Goal: Communication & Community: Answer question/provide support

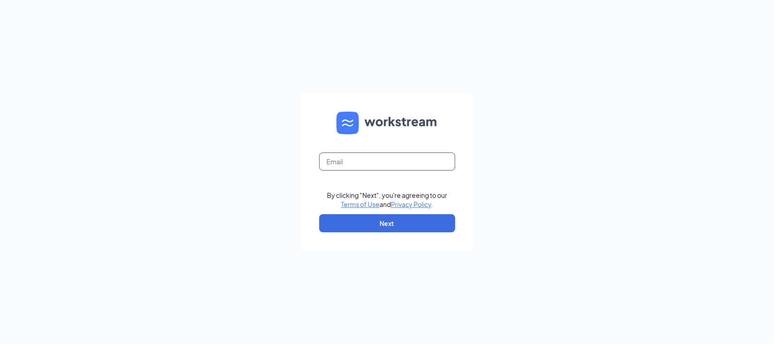
click at [412, 161] on input "text" at bounding box center [387, 161] width 136 height 18
type input "[EMAIL_ADDRESS][DOMAIN_NAME]"
click at [386, 225] on button "Next" at bounding box center [387, 223] width 136 height 18
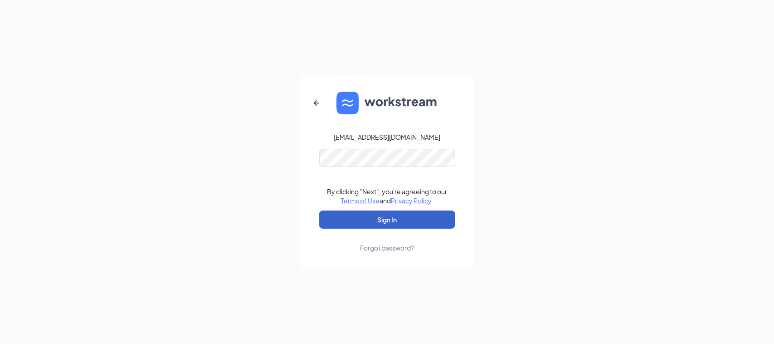
click at [386, 212] on button "Sign In" at bounding box center [387, 219] width 136 height 18
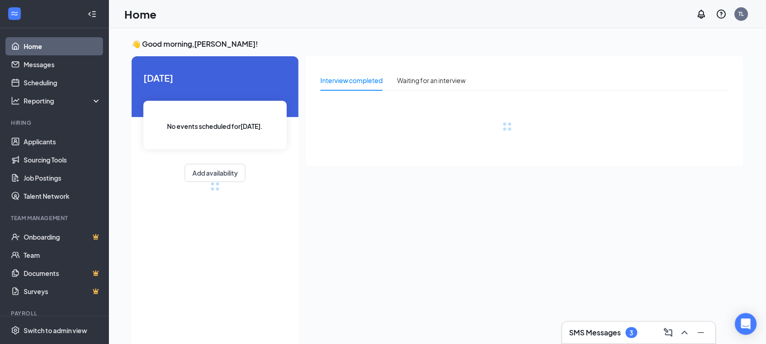
click at [609, 335] on h3 "SMS Messages" at bounding box center [595, 332] width 52 height 10
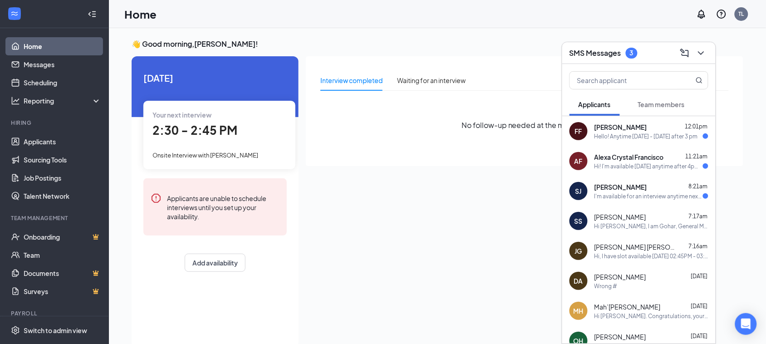
click at [635, 155] on span "Alexa Crystal Francisco" at bounding box center [628, 156] width 69 height 9
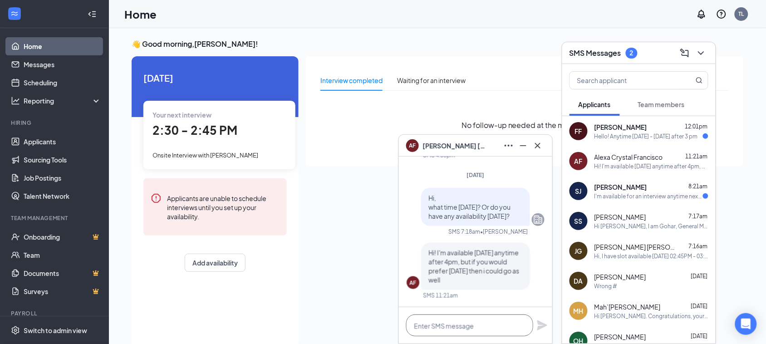
click at [483, 322] on textarea at bounding box center [469, 325] width 127 height 22
type textarea "w"
type textarea "i"
type textarea "y"
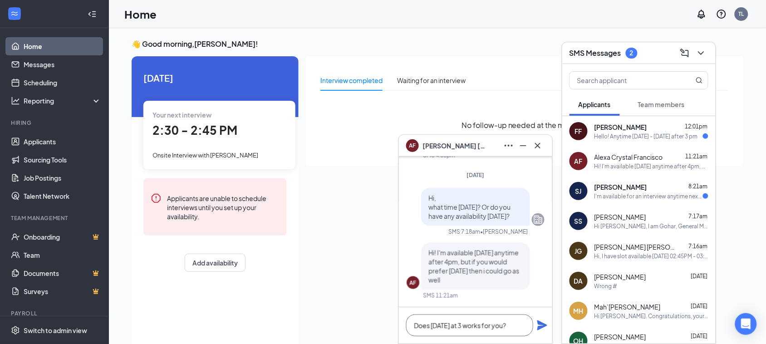
type textarea "Does Thursday at 3 works for you?"
click at [542, 318] on div "Does Thursday at 3 works for you?" at bounding box center [475, 325] width 153 height 36
click at [543, 325] on icon "Plane" at bounding box center [542, 325] width 10 height 10
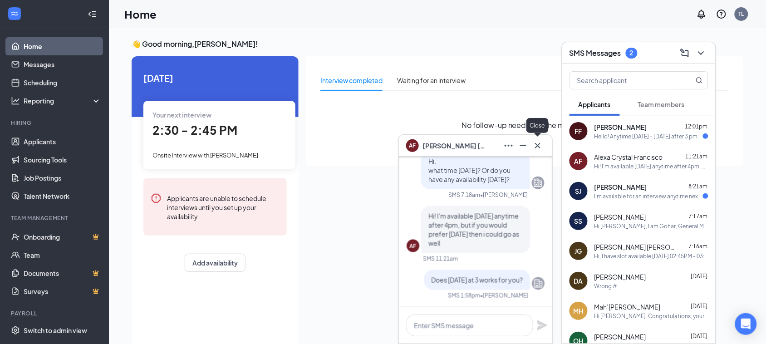
click at [537, 144] on icon "Cross" at bounding box center [537, 145] width 11 height 11
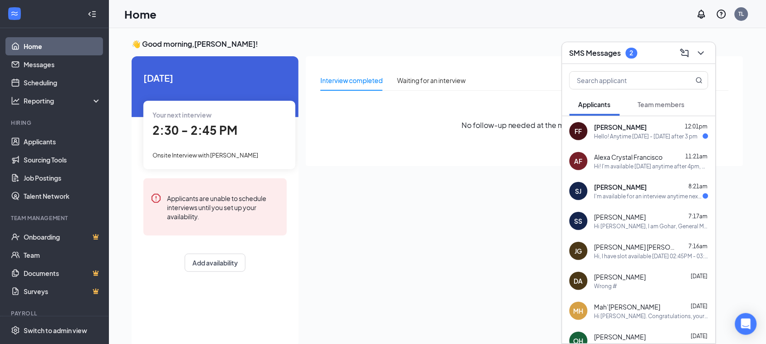
click at [642, 126] on span "Filomena Ferrovecchio" at bounding box center [620, 126] width 53 height 9
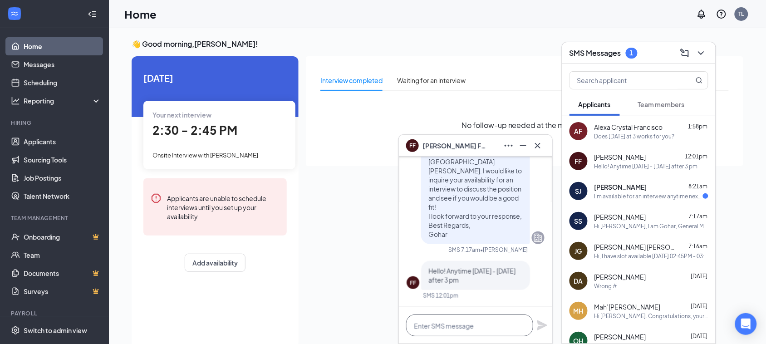
click at [484, 327] on textarea at bounding box center [469, 325] width 127 height 22
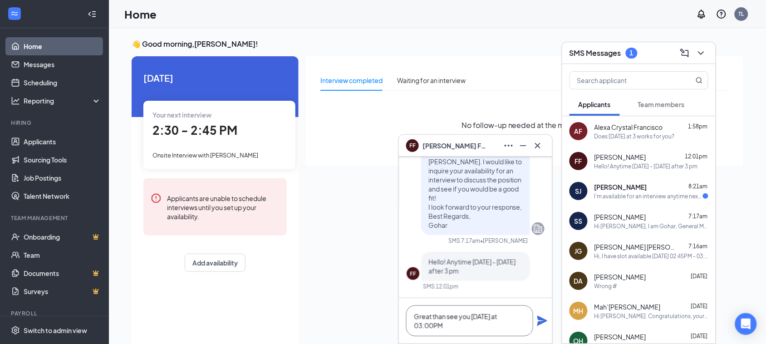
type textarea "Great than see you thursday at 03:00PM"
click at [540, 319] on icon "Plane" at bounding box center [542, 321] width 10 height 10
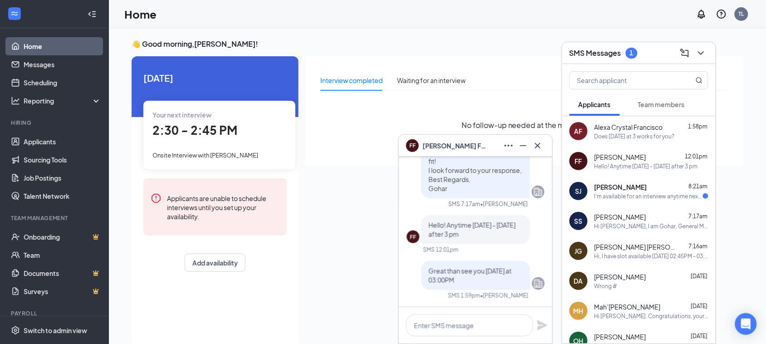
scroll to position [0, 0]
click at [654, 190] on div "Smyah Johnson 8:21am" at bounding box center [651, 186] width 114 height 9
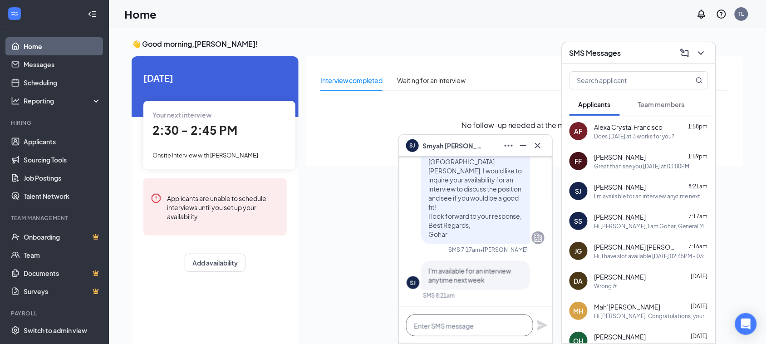
click at [482, 327] on textarea at bounding box center [469, 325] width 127 height 22
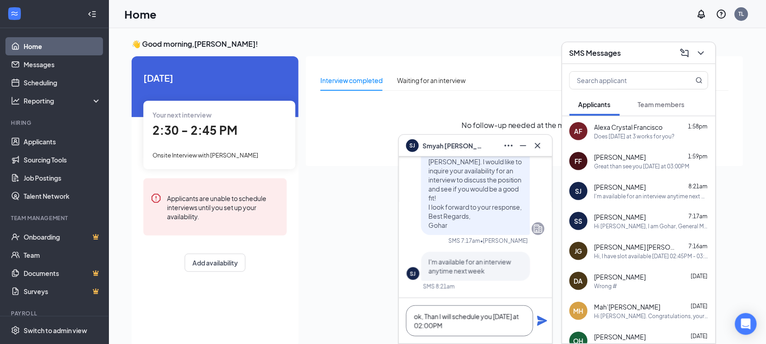
type textarea "ok, Than I will schedule you on Monday at 02:00PM"
click at [537, 323] on icon "Plane" at bounding box center [542, 320] width 11 height 11
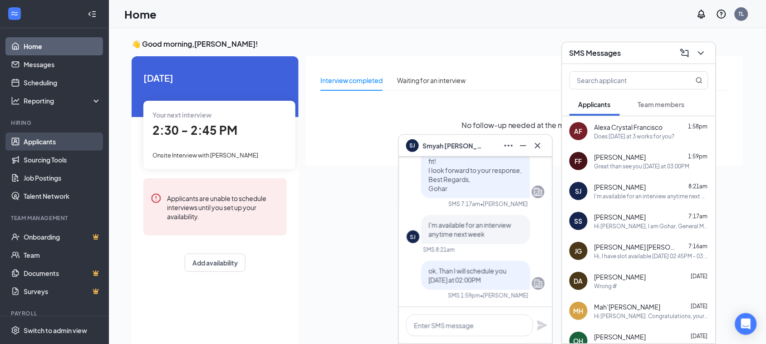
scroll to position [0, 0]
click at [55, 142] on link "Applicants" at bounding box center [63, 141] width 78 height 18
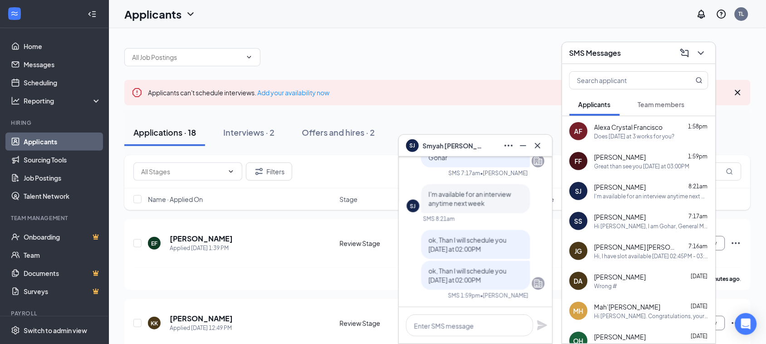
click at [709, 50] on div "SMS Messages" at bounding box center [638, 53] width 153 height 22
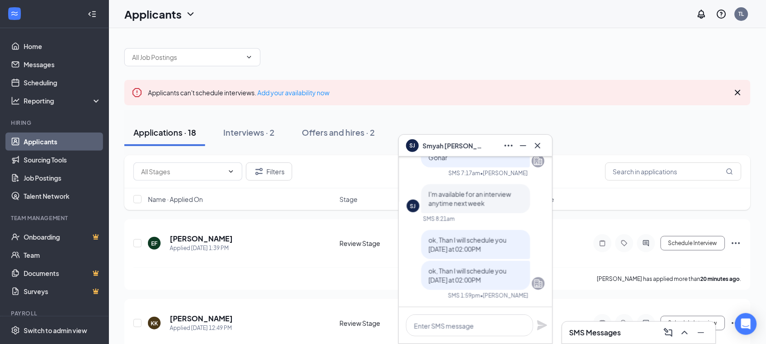
click at [542, 144] on icon "Cross" at bounding box center [537, 145] width 11 height 11
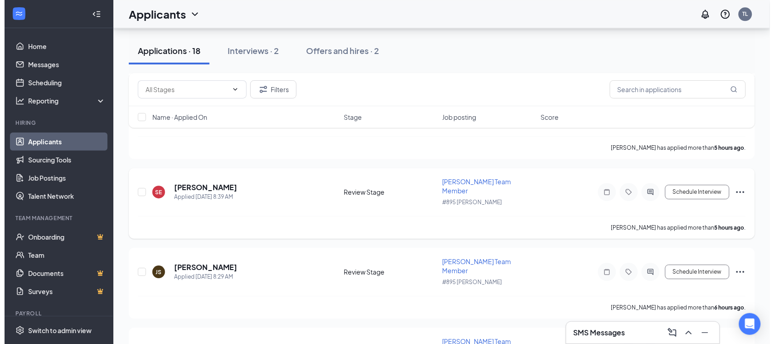
scroll to position [794, 0]
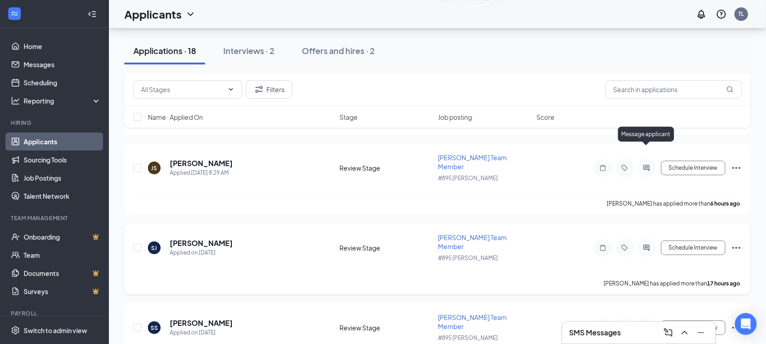
click at [649, 244] on icon "ActiveChat" at bounding box center [646, 247] width 11 height 7
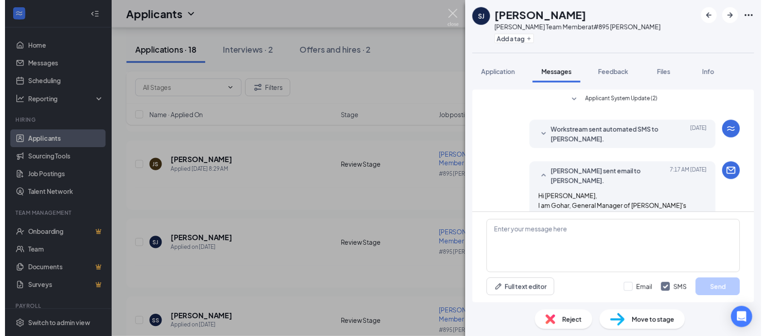
scroll to position [279, 0]
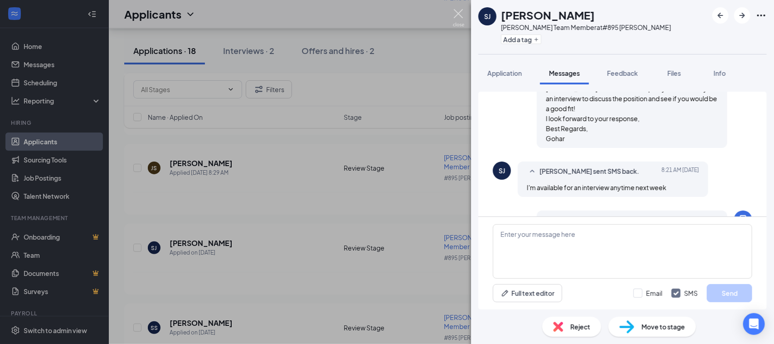
click at [456, 16] on img at bounding box center [458, 18] width 11 height 18
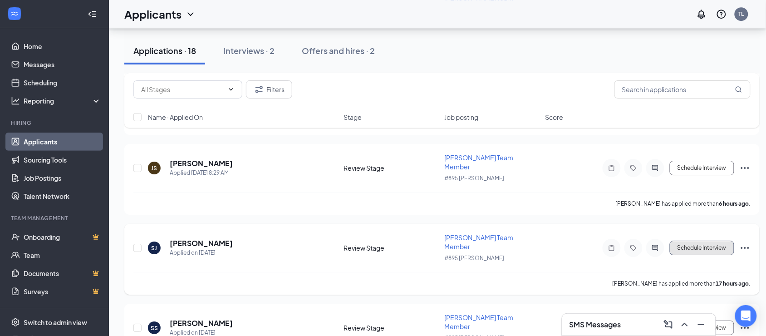
click at [709, 240] on button "Schedule Interview" at bounding box center [701, 247] width 64 height 15
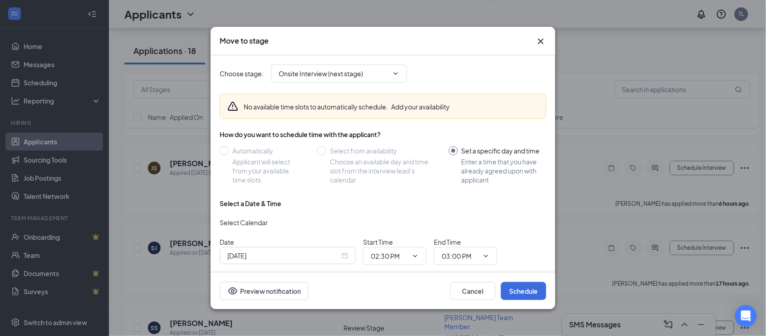
click at [348, 252] on div "Sep 16, 2025" at bounding box center [288, 255] width 136 height 17
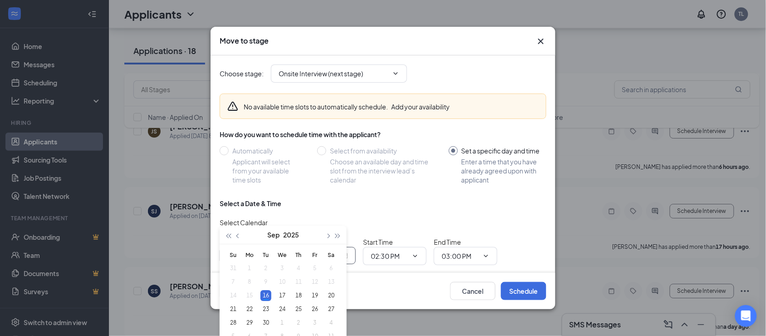
scroll to position [850, 0]
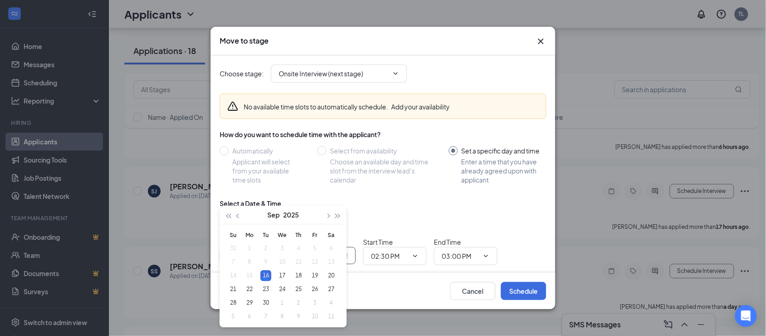
type input "Sep 16, 2025"
click at [540, 39] on icon "Cross" at bounding box center [540, 41] width 5 height 5
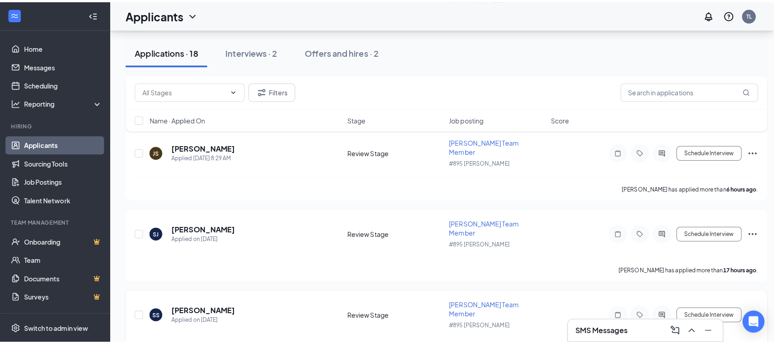
scroll to position [794, 0]
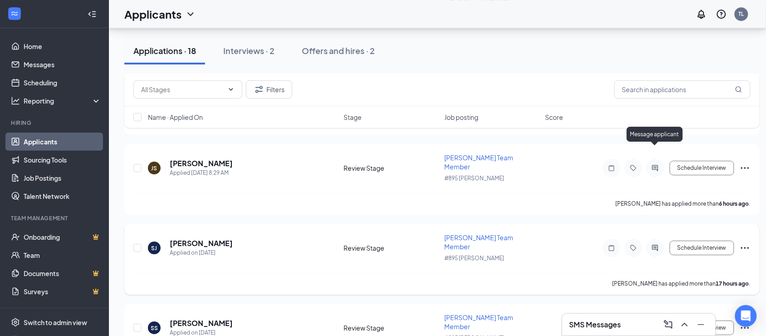
click at [649, 142] on div "Message applicant" at bounding box center [654, 136] width 56 height 19
click at [653, 244] on icon "ActiveChat" at bounding box center [654, 247] width 11 height 7
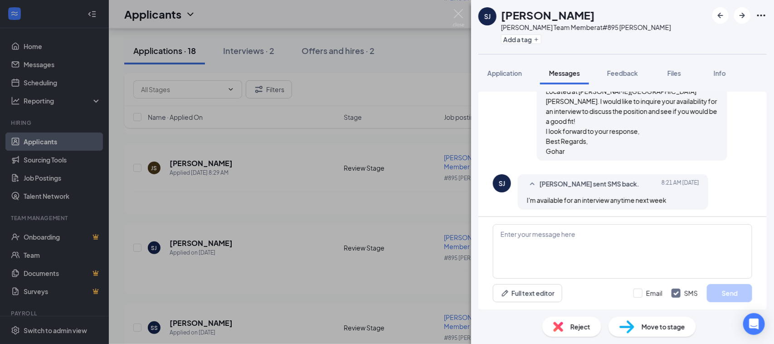
scroll to position [279, 0]
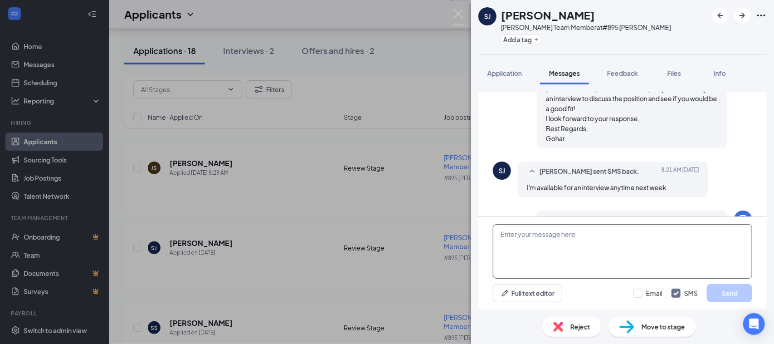
click at [576, 250] on textarea at bounding box center [622, 251] width 259 height 54
type textarea "c"
type textarea "a"
type textarea "Sorry, Tuesday."
click at [648, 293] on input "Email" at bounding box center [648, 292] width 29 height 9
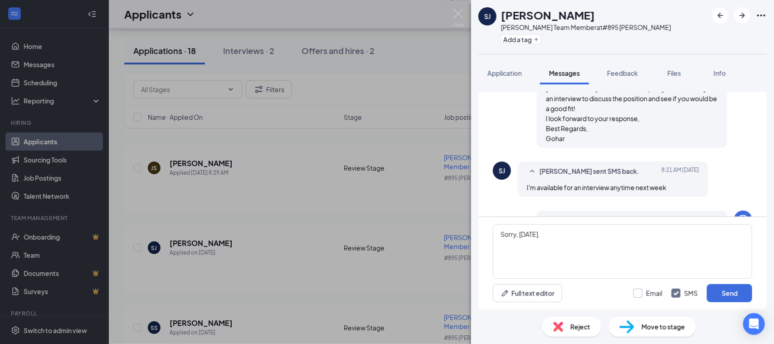
checkbox input "true"
click at [728, 294] on button "Send" at bounding box center [729, 293] width 45 height 18
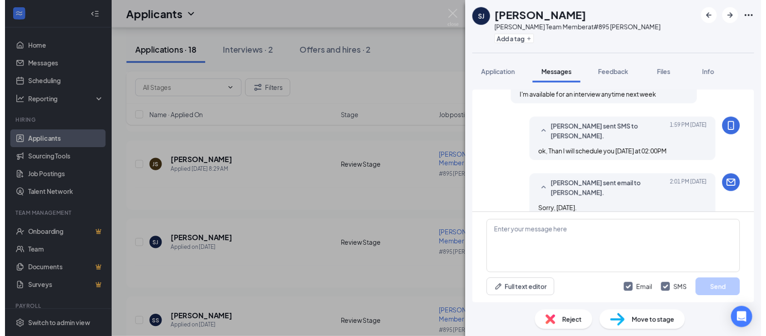
scroll to position [377, 0]
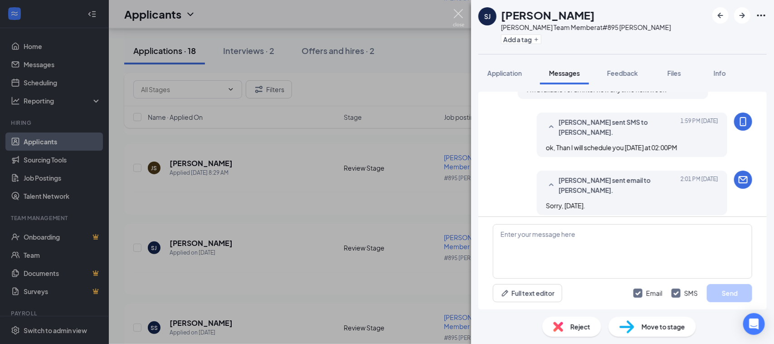
click at [459, 15] on img at bounding box center [458, 18] width 11 height 18
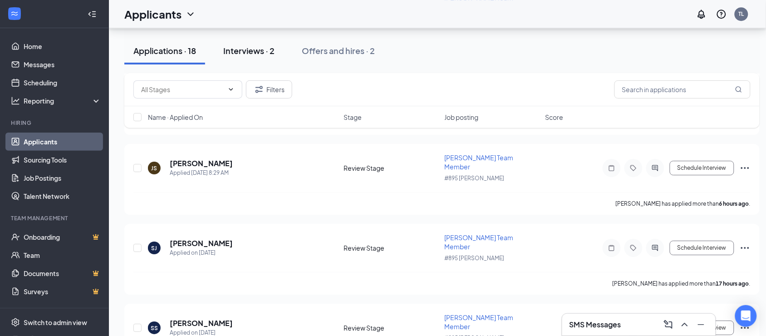
click at [253, 51] on div "Interviews · 2" at bounding box center [248, 50] width 51 height 11
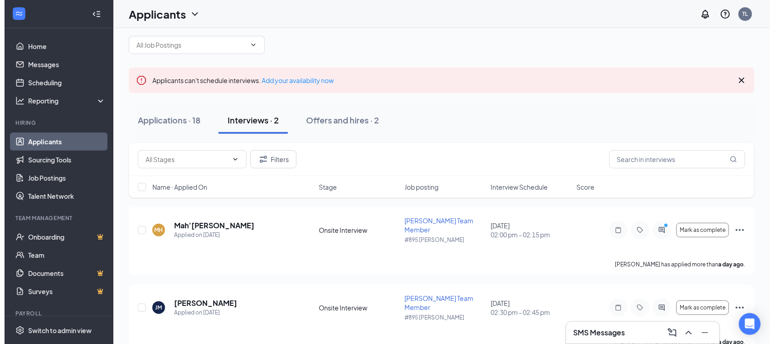
scroll to position [15, 0]
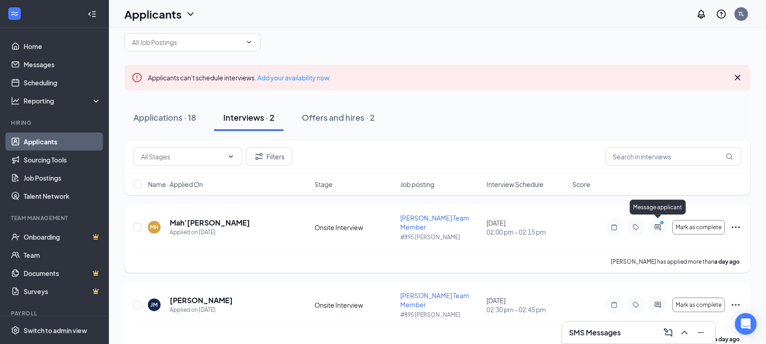
click at [660, 221] on icon "PrimaryDot" at bounding box center [663, 223] width 11 height 7
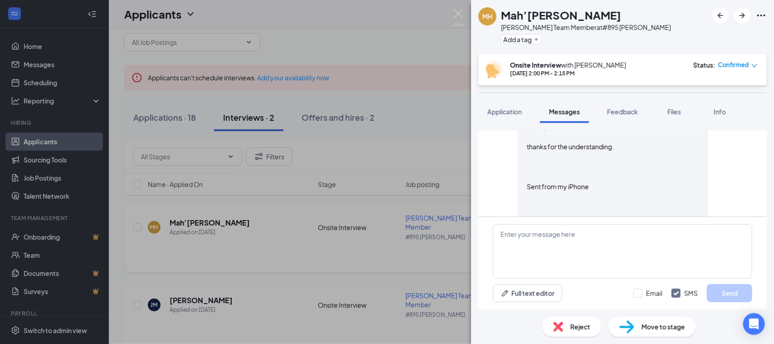
scroll to position [388, 0]
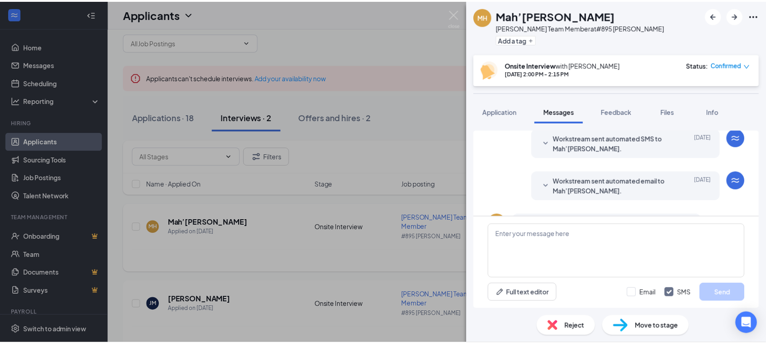
scroll to position [331, 0]
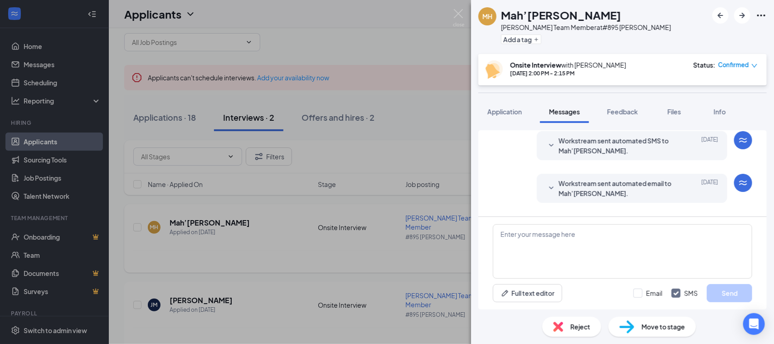
click at [449, 10] on div "MH Mah’niah Hood-Baker Jimmy Johns Team Member at #895 Cary Tryon Add a tag Ons…" at bounding box center [387, 172] width 774 height 344
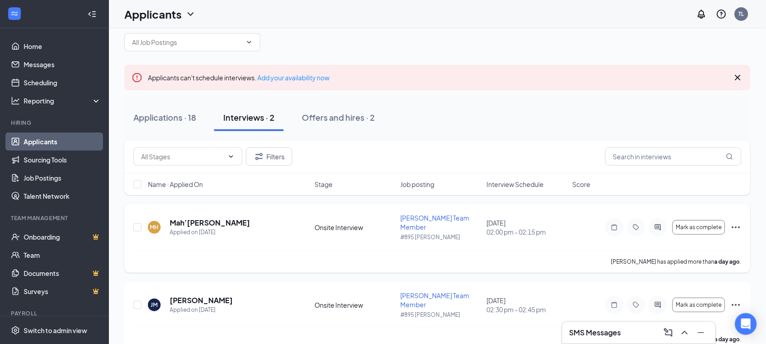
click at [741, 75] on icon "Cross" at bounding box center [737, 77] width 11 height 11
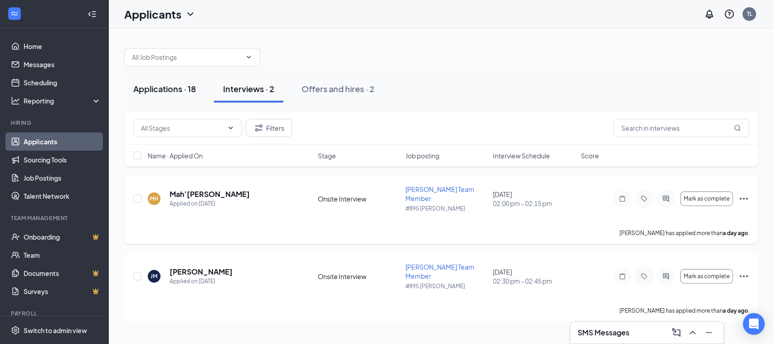
click at [182, 85] on div "Applications · 18" at bounding box center [164, 88] width 63 height 11
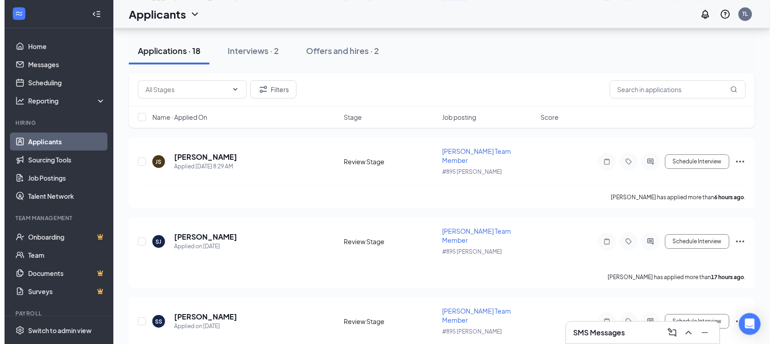
scroll to position [737, 0]
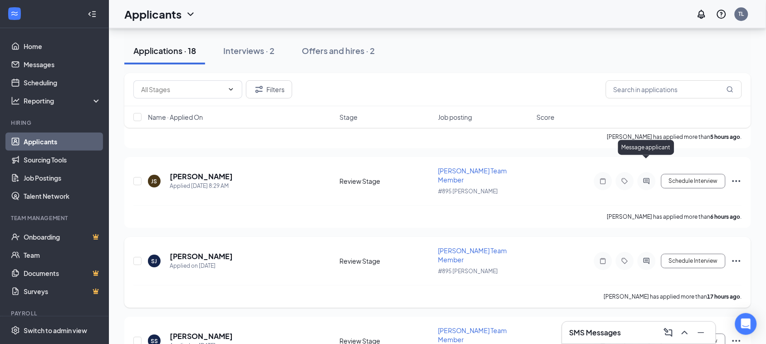
click at [642, 257] on icon "ActiveChat" at bounding box center [646, 260] width 11 height 7
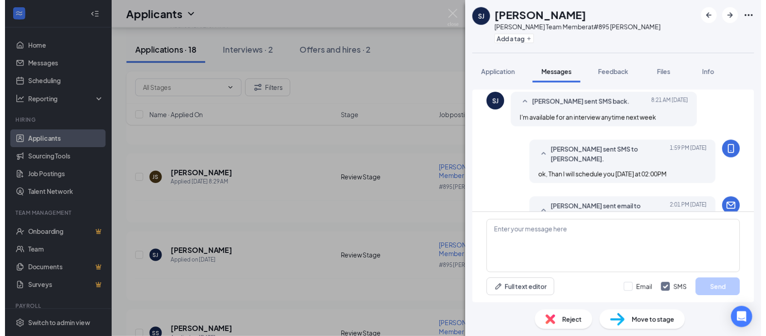
scroll to position [321, 0]
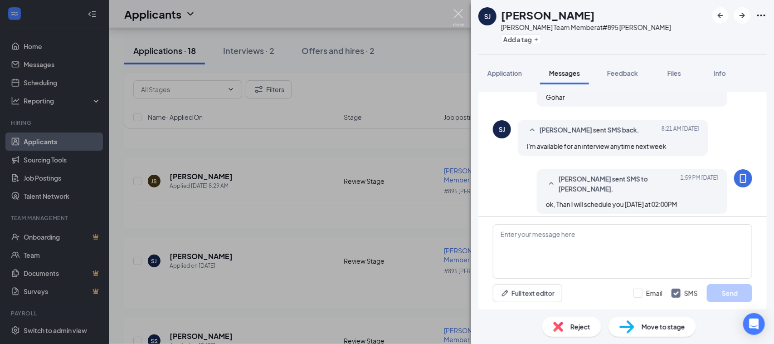
click at [459, 13] on img at bounding box center [458, 18] width 11 height 18
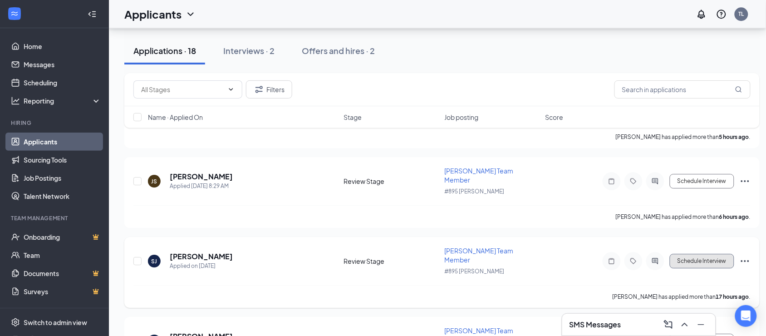
click at [686, 254] on button "Schedule Interview" at bounding box center [701, 261] width 64 height 15
type input "Onsite Interview (next stage)"
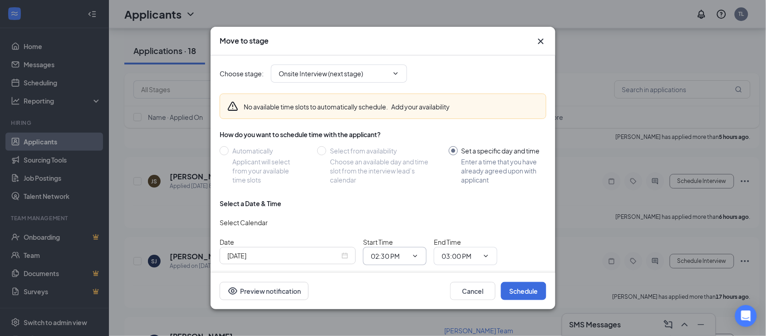
click at [407, 257] on input "02:30 PM" at bounding box center [389, 256] width 37 height 10
click at [393, 210] on div "02:00 PM" at bounding box center [391, 215] width 27 height 10
type input "02:00 PM"
click at [463, 253] on input "03:00 PM" at bounding box center [459, 256] width 37 height 10
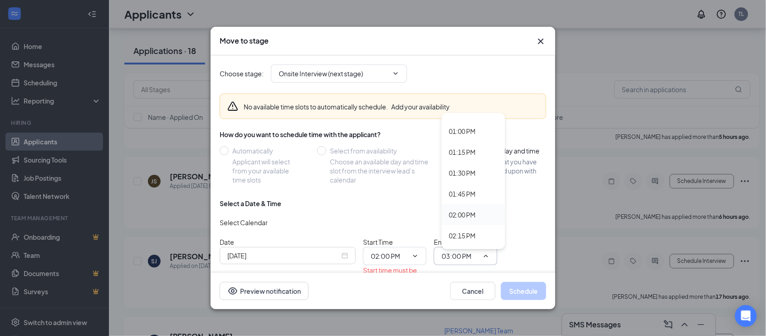
scroll to position [1134, 0]
click at [461, 177] on div "02:15 PM" at bounding box center [462, 179] width 27 height 10
type input "02:15 PM"
click at [513, 246] on div "Date Sep 16, 2025 Start Time 02:00 PM 12:00 AM 12:15 AM 12:30 AM 12:45 AM 01:00…" at bounding box center [383, 266] width 327 height 58
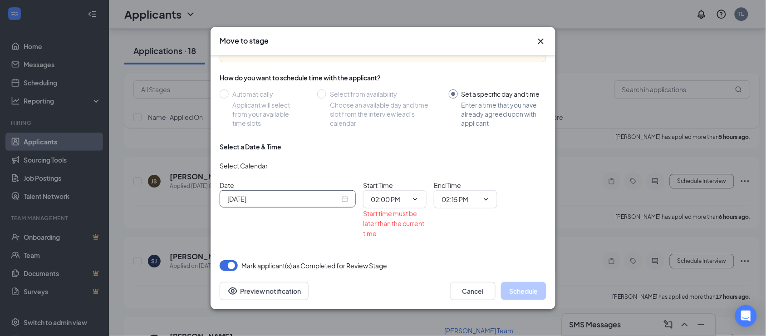
click at [348, 195] on div "Sep 16, 2025" at bounding box center [288, 198] width 136 height 17
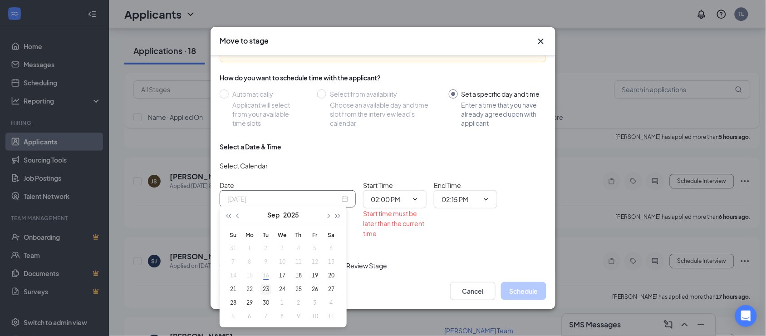
type input "Sep 23, 2025"
click at [265, 283] on td "23" at bounding box center [266, 289] width 16 height 14
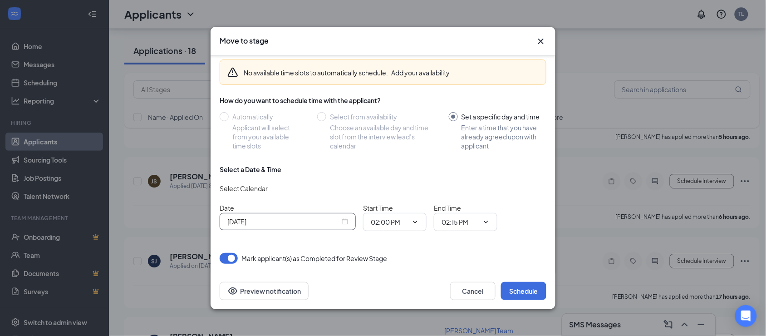
scroll to position [28, 0]
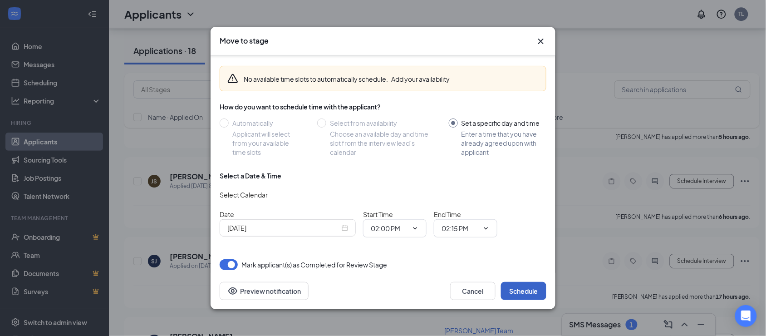
click at [527, 290] on button "Schedule" at bounding box center [523, 291] width 45 height 18
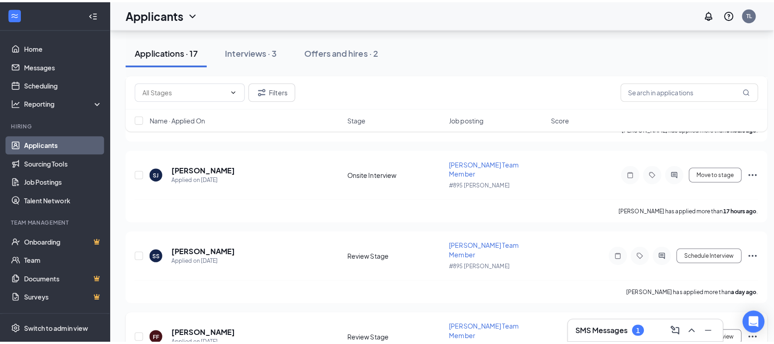
scroll to position [828, 0]
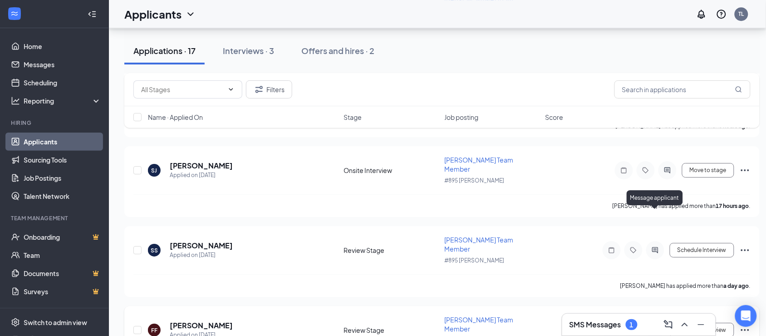
click at [653, 326] on icon "ActiveChat" at bounding box center [654, 329] width 11 height 7
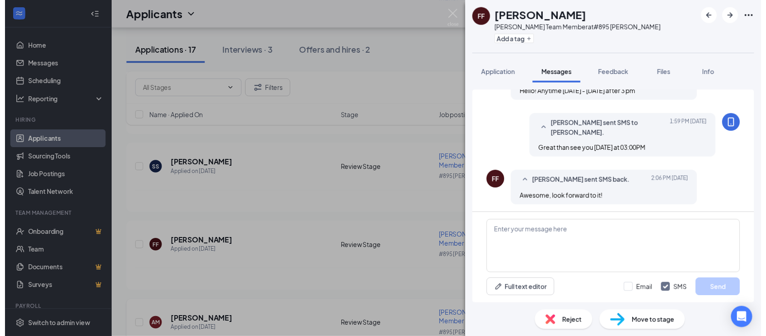
scroll to position [348, 0]
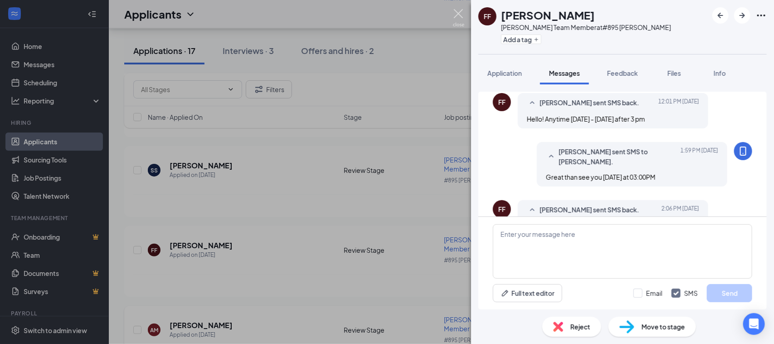
click at [457, 15] on img at bounding box center [458, 18] width 11 height 18
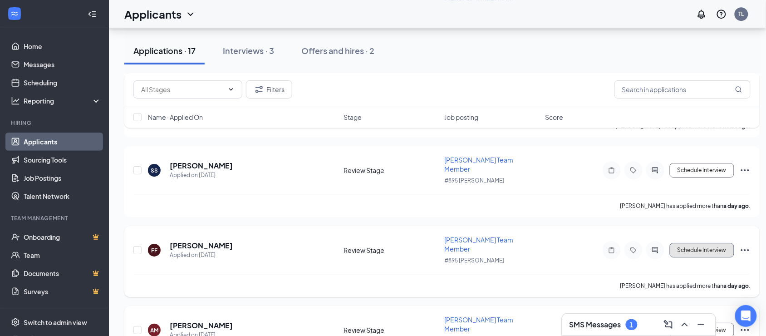
click at [695, 243] on button "Schedule Interview" at bounding box center [701, 250] width 64 height 15
type input "Onsite Interview (next stage)"
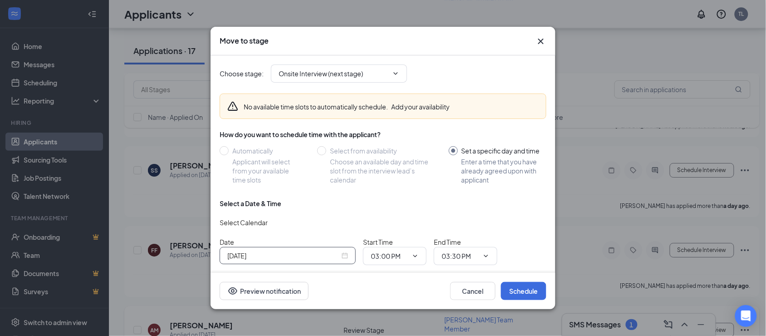
click at [318, 255] on input "Sep 16, 2025" at bounding box center [283, 255] width 112 height 10
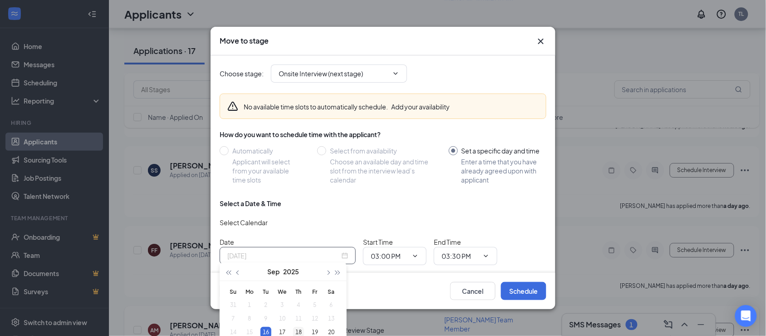
type input "Sep 18, 2025"
click at [303, 332] on div "18" at bounding box center [298, 332] width 11 height 11
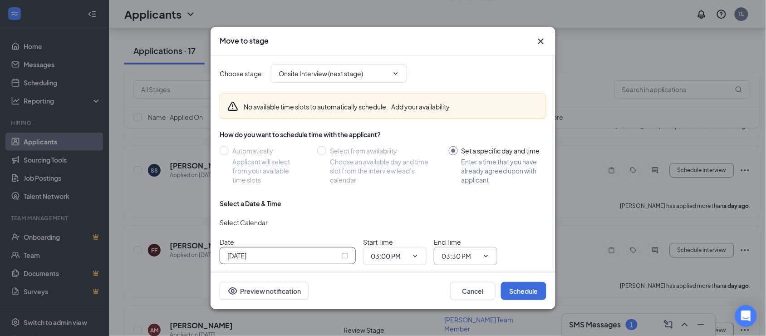
click at [456, 255] on input "03:30 PM" at bounding box center [459, 256] width 37 height 10
click at [452, 257] on input "03:30 PM" at bounding box center [459, 256] width 37 height 10
click at [454, 256] on input "03:30 PM" at bounding box center [459, 256] width 37 height 10
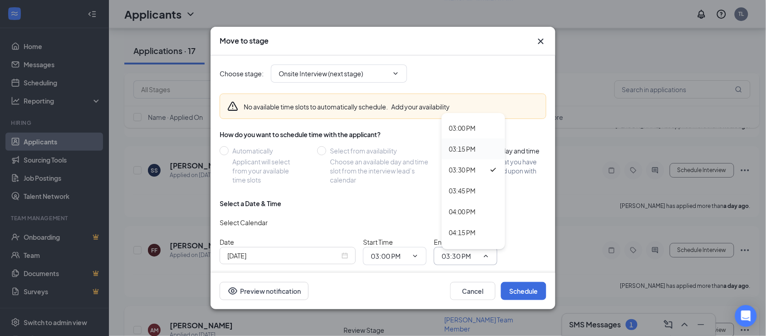
click at [470, 146] on div "03:15 PM" at bounding box center [462, 149] width 27 height 10
type input "03:15 PM"
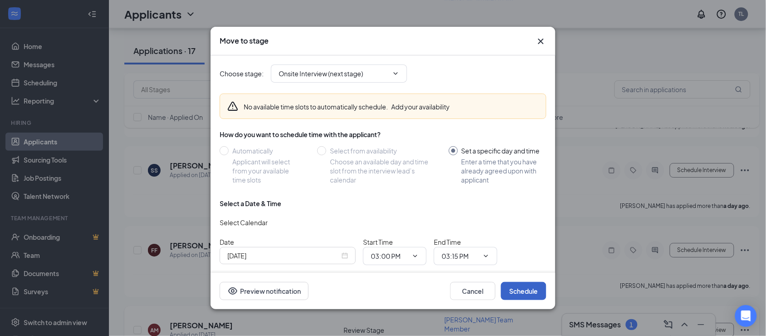
click at [514, 290] on button "Schedule" at bounding box center [523, 291] width 45 height 18
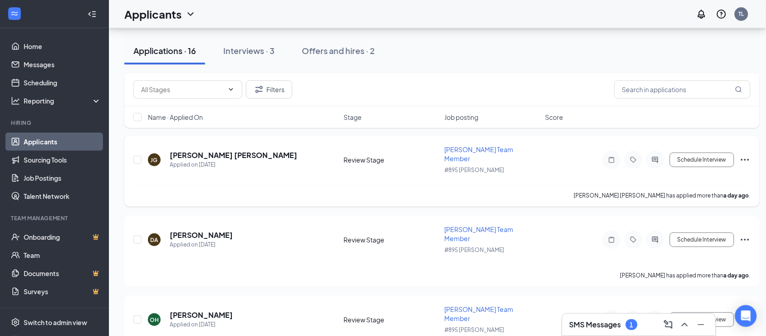
scroll to position [970, 0]
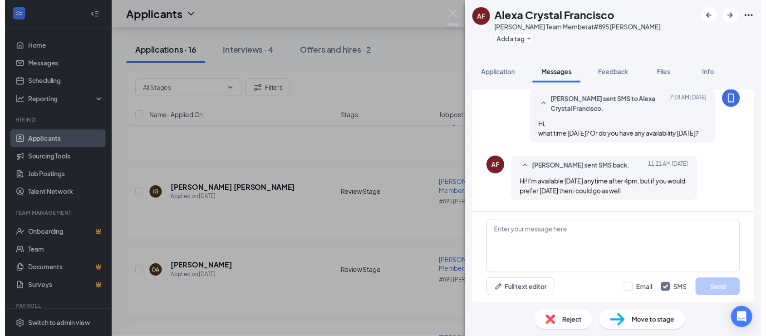
scroll to position [532, 0]
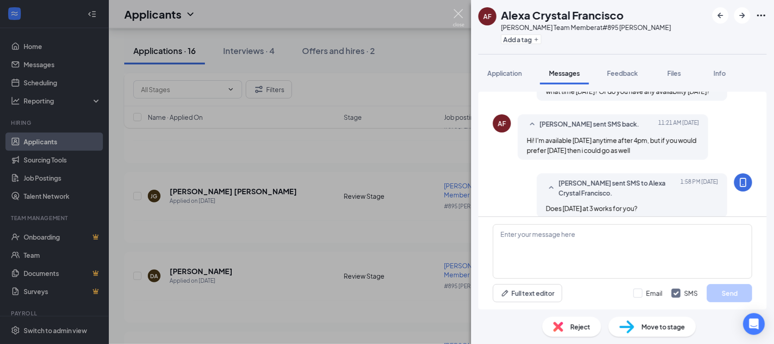
click at [464, 16] on img at bounding box center [458, 18] width 11 height 18
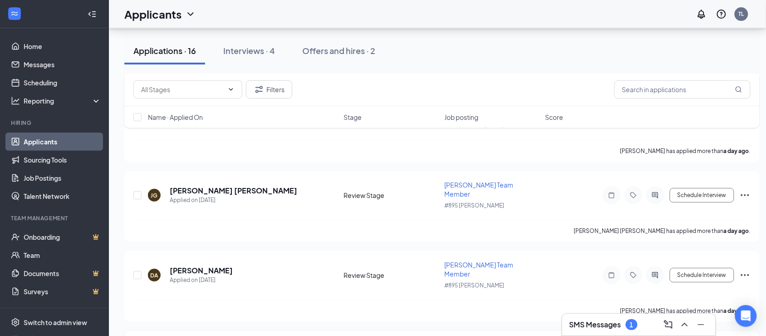
scroll to position [970, 0]
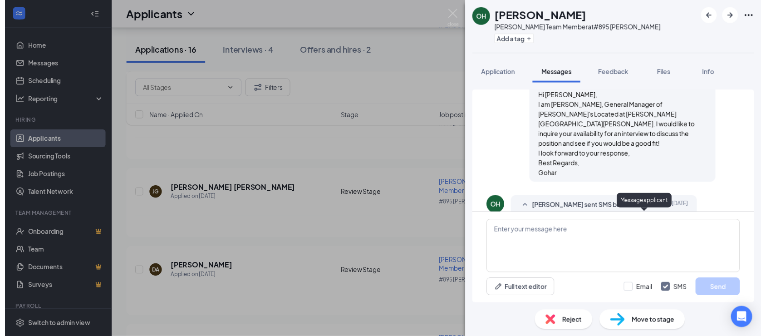
scroll to position [250, 0]
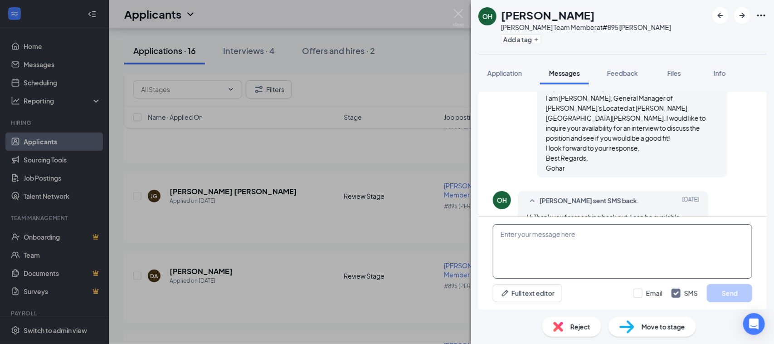
click at [533, 242] on textarea at bounding box center [622, 251] width 259 height 54
type textarea "G"
click at [461, 9] on img at bounding box center [458, 18] width 11 height 18
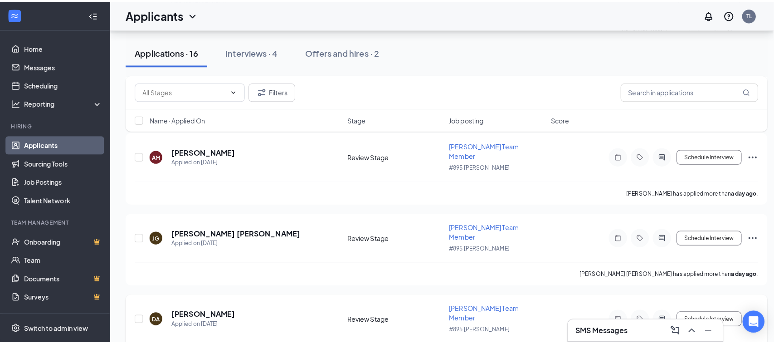
scroll to position [905, 0]
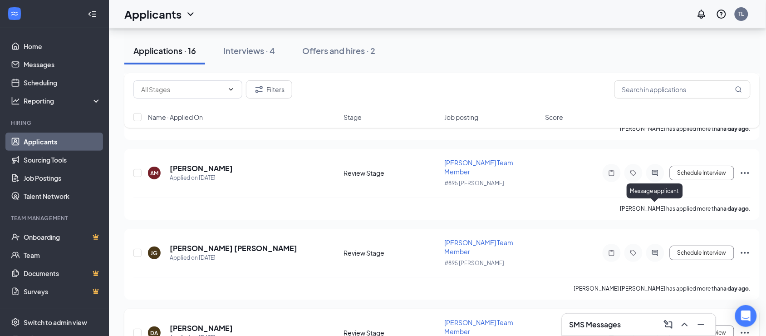
click at [657, 330] on icon "ActiveChat" at bounding box center [655, 333] width 6 height 6
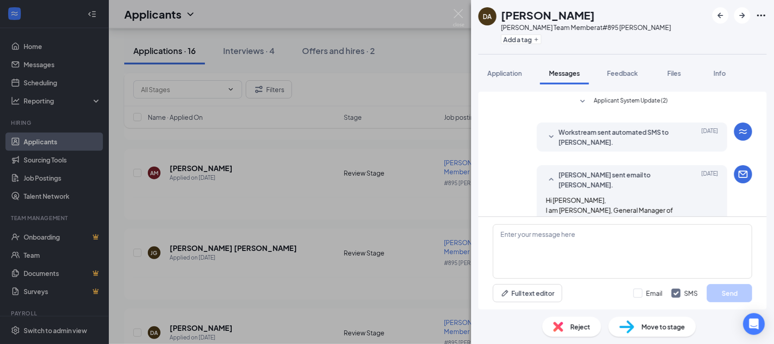
scroll to position [230, 0]
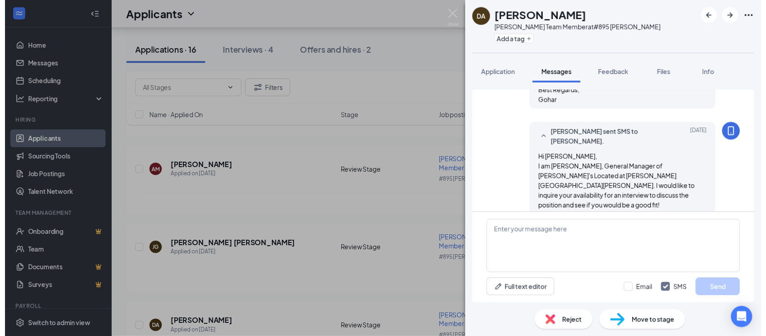
scroll to position [117, 0]
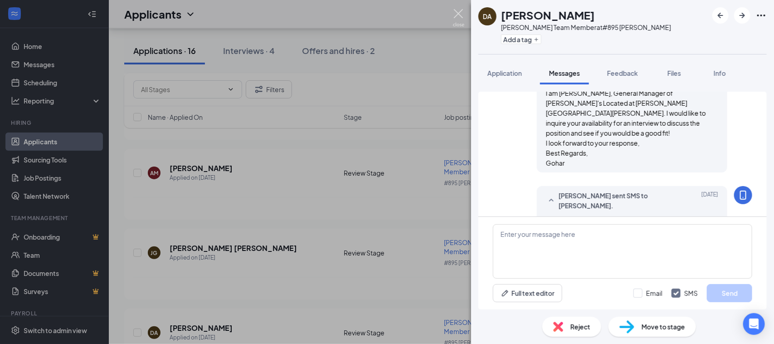
click at [461, 22] on img at bounding box center [458, 18] width 11 height 18
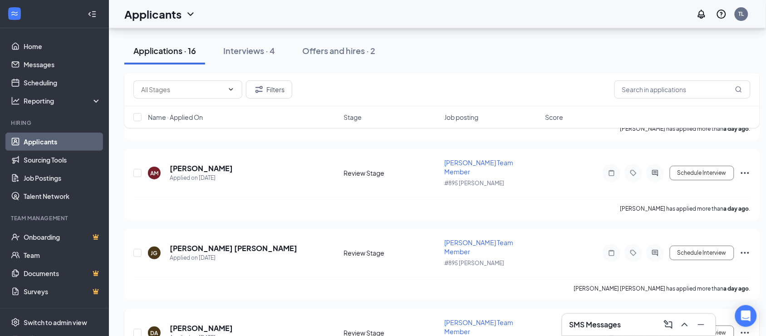
click at [742, 327] on icon "Ellipses" at bounding box center [744, 332] width 11 height 11
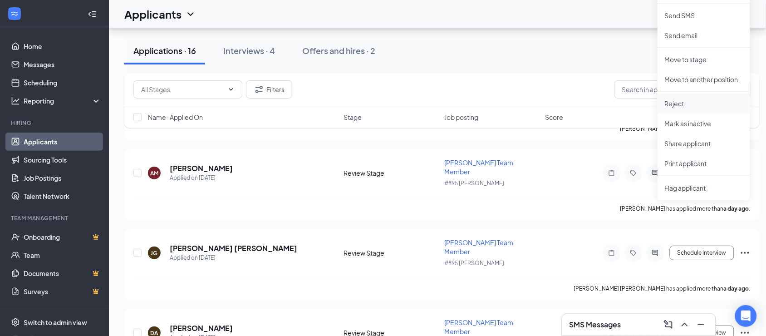
click at [687, 99] on p "Reject" at bounding box center [703, 103] width 78 height 9
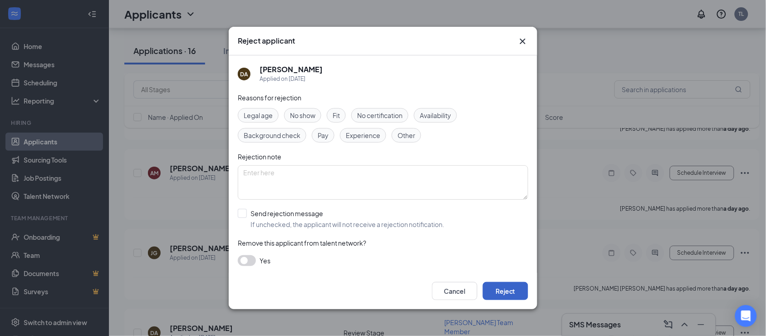
click at [503, 291] on button "Reject" at bounding box center [505, 291] width 45 height 18
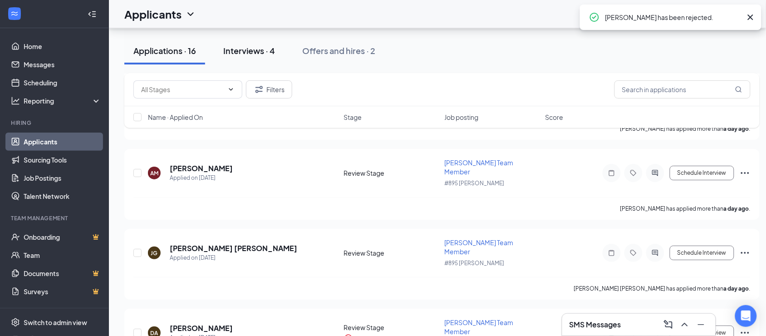
click at [259, 46] on div "Interviews · 4" at bounding box center [249, 50] width 52 height 11
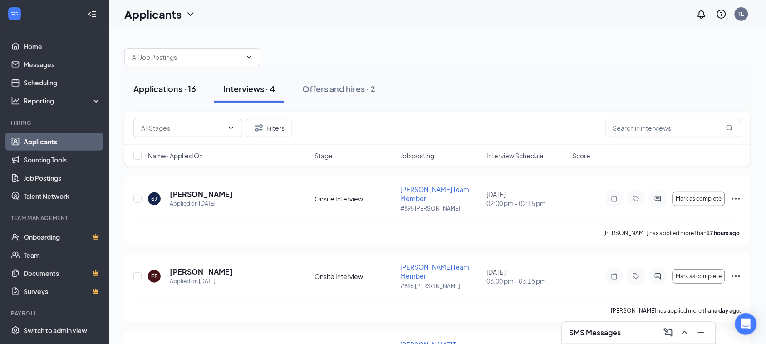
click at [182, 83] on div "Applications · 16" at bounding box center [164, 88] width 63 height 11
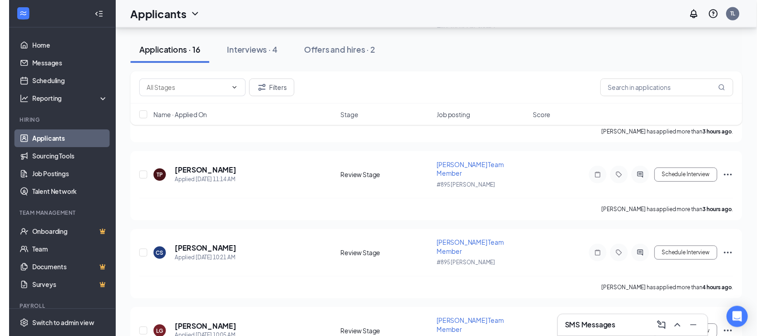
scroll to position [538, 0]
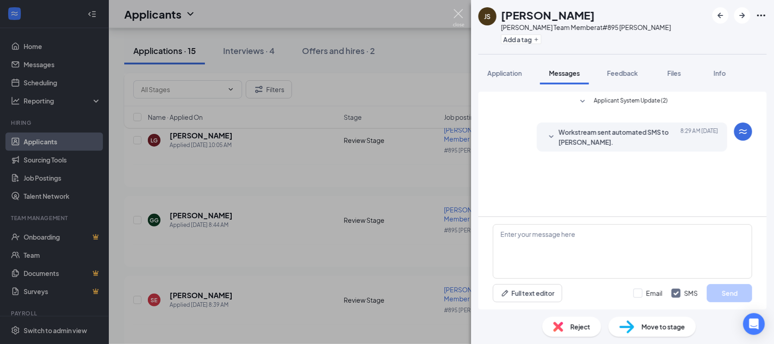
click at [456, 15] on img at bounding box center [458, 18] width 11 height 18
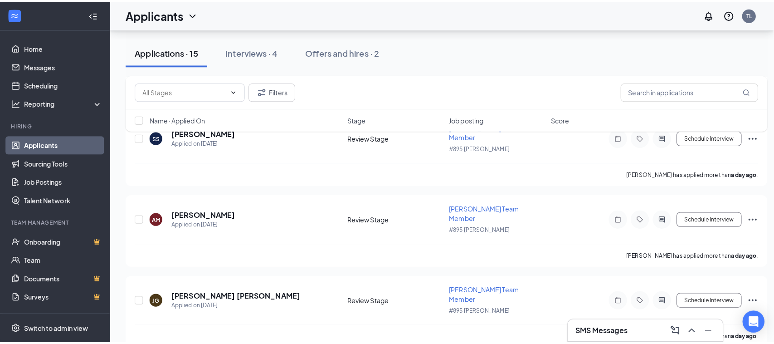
scroll to position [843, 0]
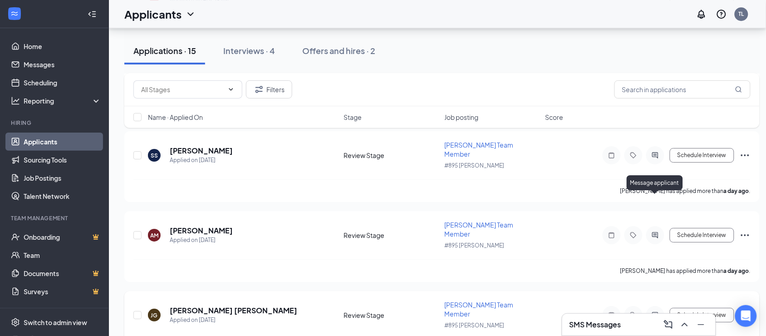
click at [654, 306] on div at bounding box center [655, 315] width 18 height 18
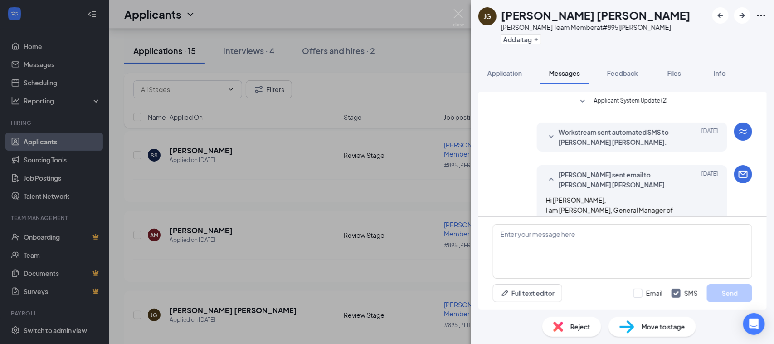
scroll to position [386, 0]
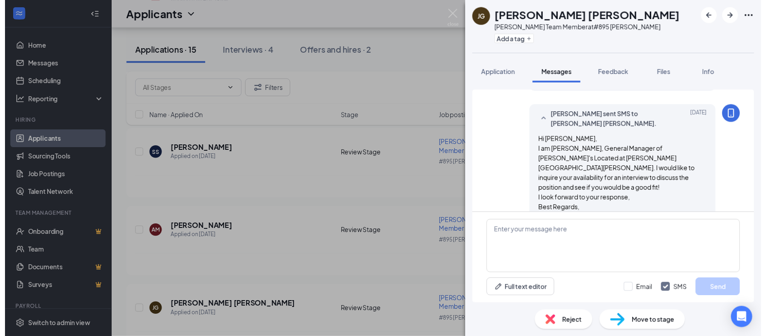
scroll to position [216, 0]
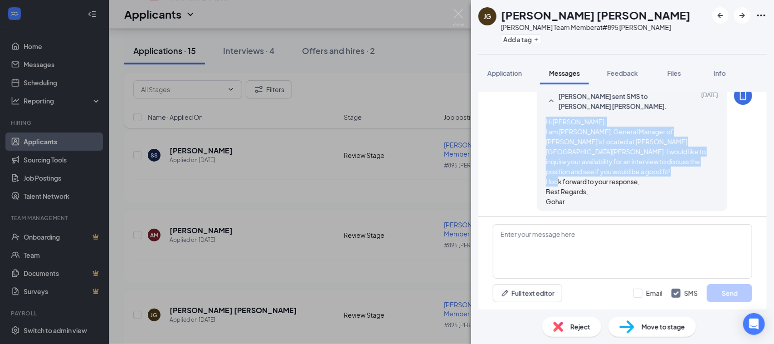
drag, startPoint x: 565, startPoint y: 164, endPoint x: 525, endPoint y: 105, distance: 71.5
click at [525, 105] on div "Trent Lee sent SMS to Jackson Galdieri. Sep 15 Hi Jackson, I am Gohar, General …" at bounding box center [622, 151] width 259 height 129
click at [455, 14] on img at bounding box center [458, 18] width 11 height 18
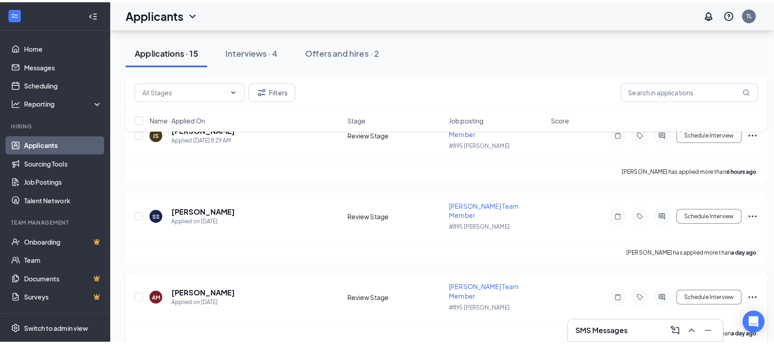
scroll to position [729, 0]
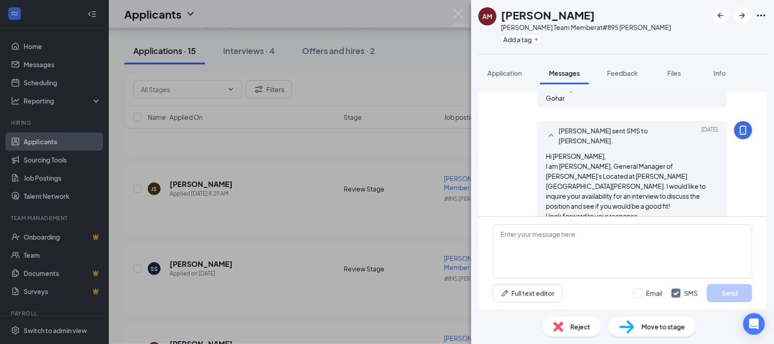
scroll to position [181, 0]
click at [464, 12] on img at bounding box center [458, 18] width 11 height 18
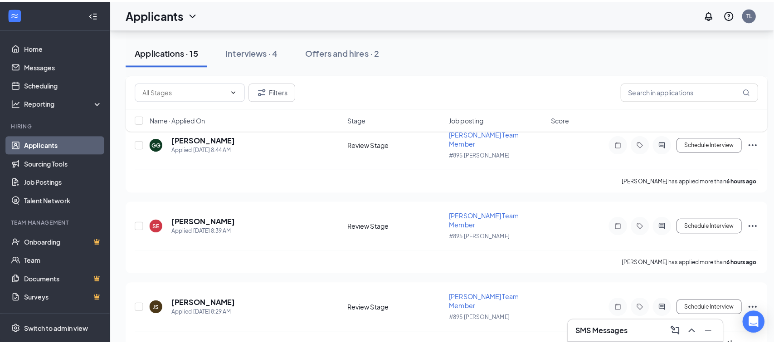
scroll to position [616, 0]
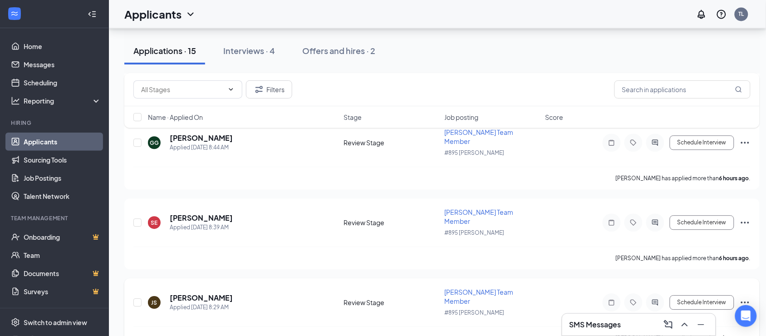
click at [656, 298] on icon "ActiveChat" at bounding box center [654, 301] width 11 height 7
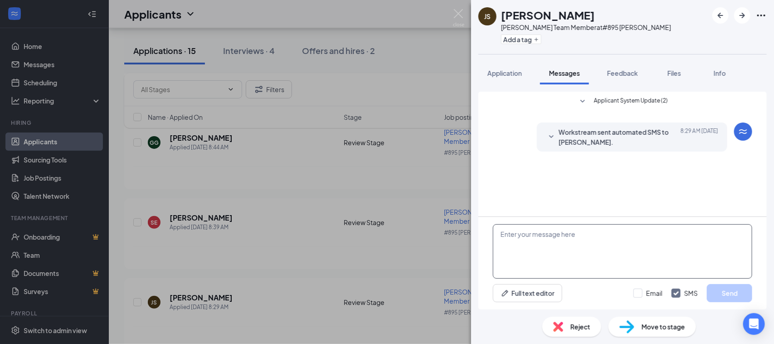
click at [620, 239] on textarea at bounding box center [622, 251] width 259 height 54
paste textarea "Hi Jackson, I am Gohar, General Manager of Jimmy John's Located at Tryon woods.…"
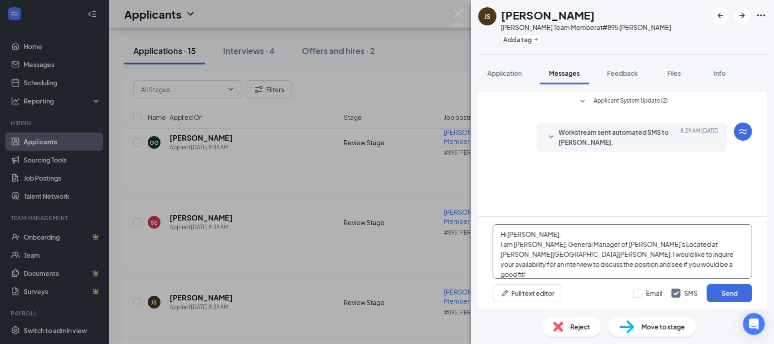
click at [532, 234] on textarea "Hi Jackson, I am Gohar, General Manager of Jimmy John's Located at Tryon woods.…" at bounding box center [622, 251] width 259 height 54
type textarea "Hi Jaiden, I am Gohar, General Manager of Jimmy John's Located at Tryon woods. …"
click at [653, 296] on input "Email" at bounding box center [648, 292] width 29 height 9
checkbox input "true"
click at [706, 289] on div "Email SMS Send" at bounding box center [693, 293] width 119 height 18
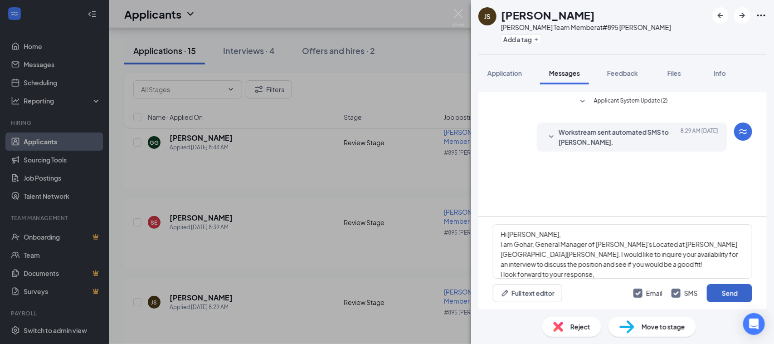
click at [724, 288] on button "Send" at bounding box center [729, 293] width 45 height 18
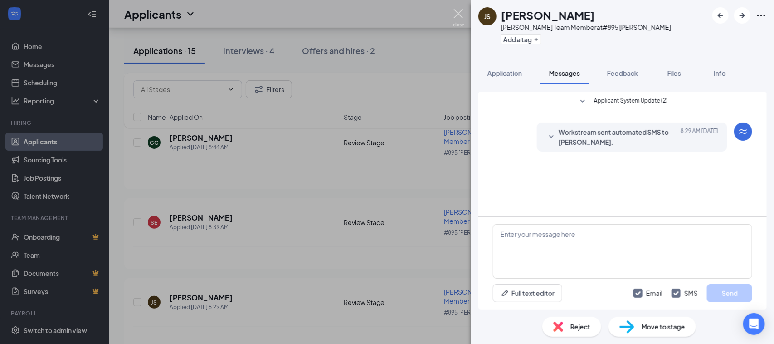
scroll to position [145, 0]
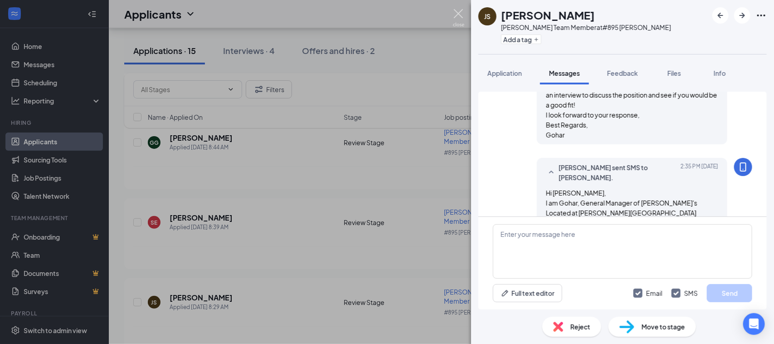
click at [459, 11] on img at bounding box center [458, 18] width 11 height 18
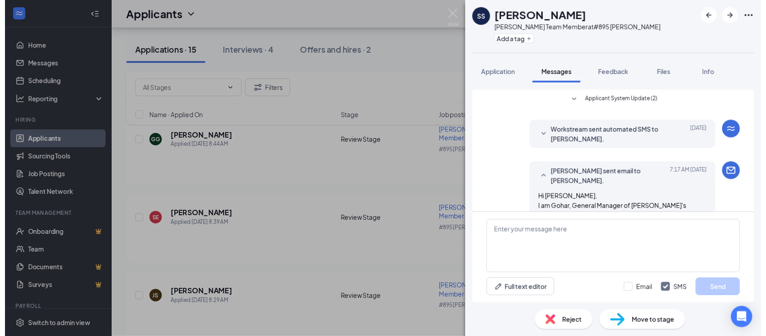
scroll to position [200, 0]
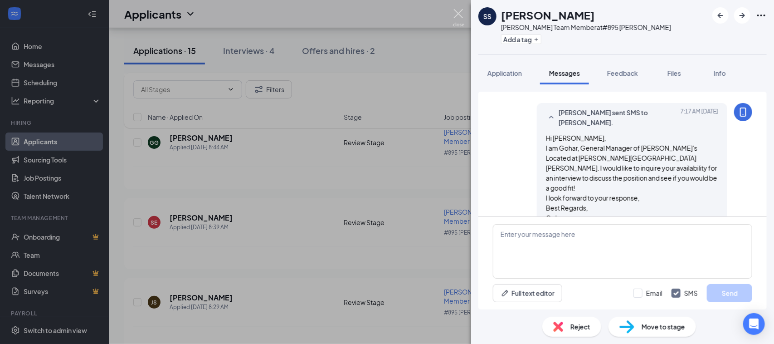
click at [463, 11] on img at bounding box center [458, 18] width 11 height 18
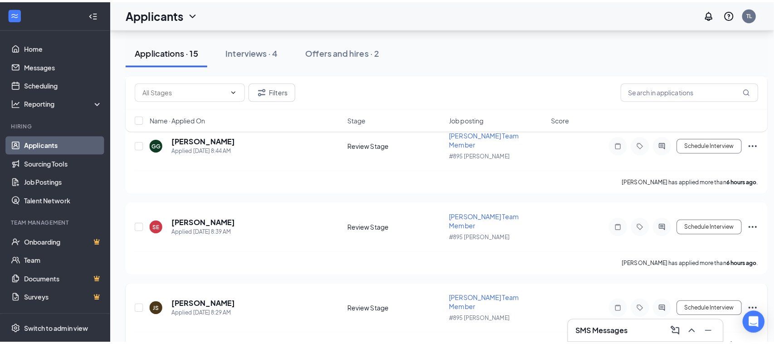
scroll to position [559, 0]
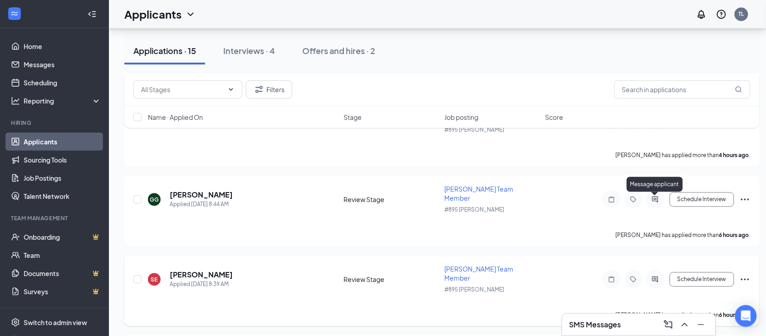
click at [655, 275] on icon "ActiveChat" at bounding box center [654, 278] width 11 height 7
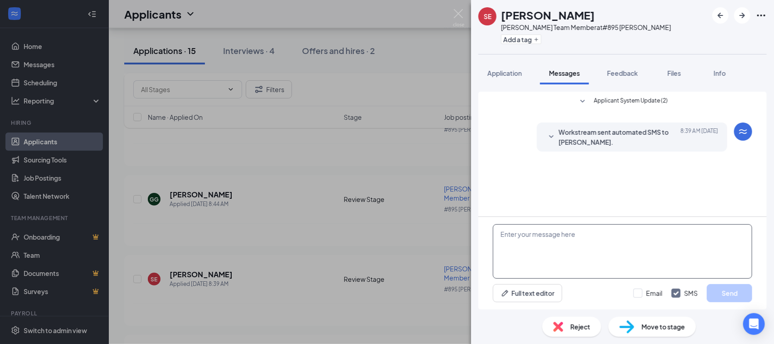
click at [590, 243] on textarea at bounding box center [622, 251] width 259 height 54
paste textarea "Hi Jackson, I am Gohar, General Manager of Jimmy John's Located at Tryon woods.…"
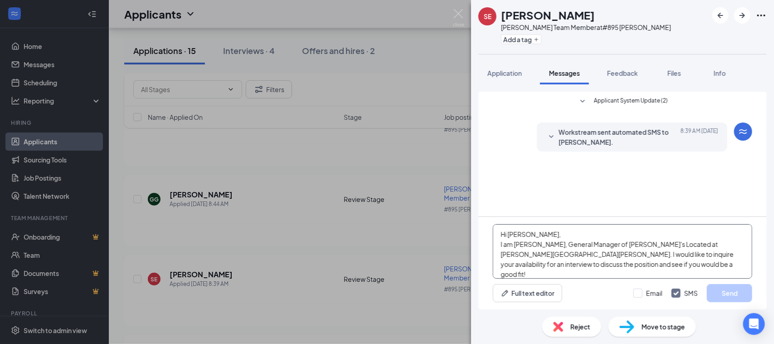
scroll to position [20, 0]
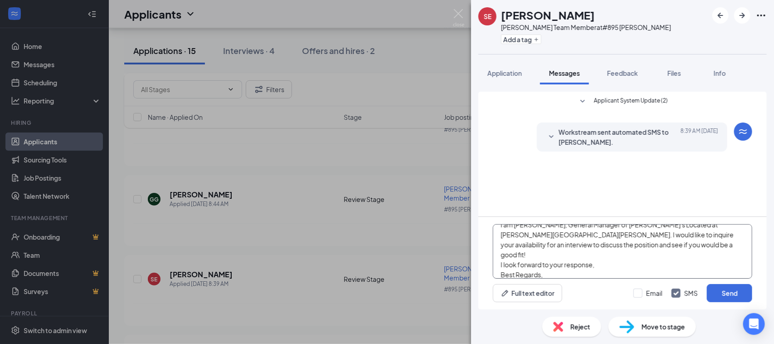
scroll to position [5, 0]
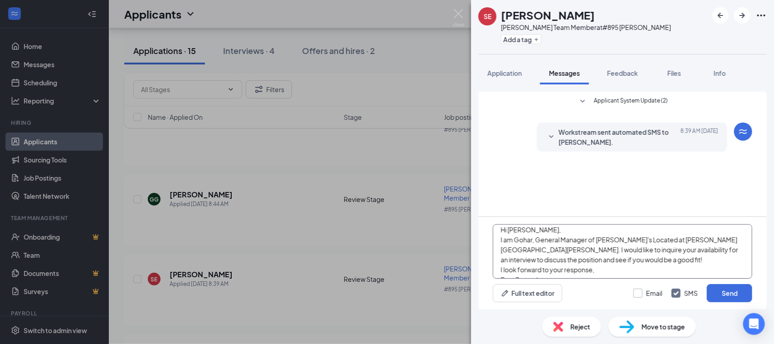
type textarea "Hi Sophie, I am Gohar, General Manager of Jimmy John's Located at Tryon woods. …"
click at [645, 295] on input "Email" at bounding box center [648, 292] width 29 height 9
checkbox input "true"
click at [721, 296] on button "Send" at bounding box center [729, 293] width 45 height 18
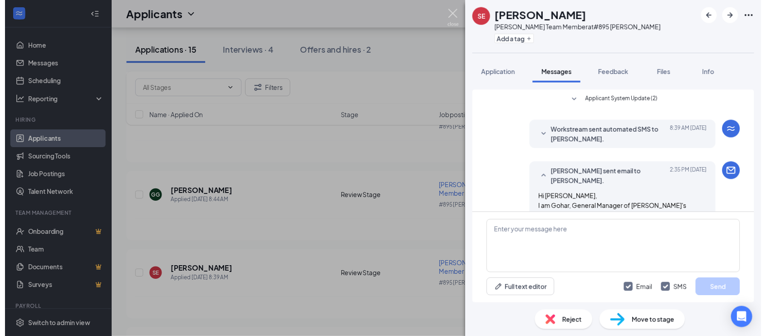
scroll to position [178, 0]
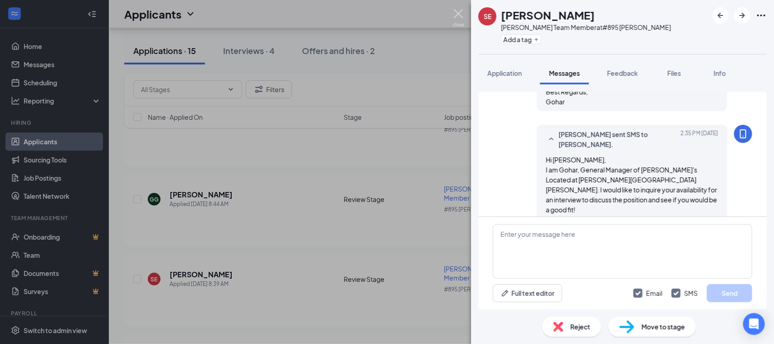
click at [463, 7] on div "SE Sophie Edge Jimmy Johns Team Member at #895 Cary Tryon Add a tag Application…" at bounding box center [387, 172] width 774 height 344
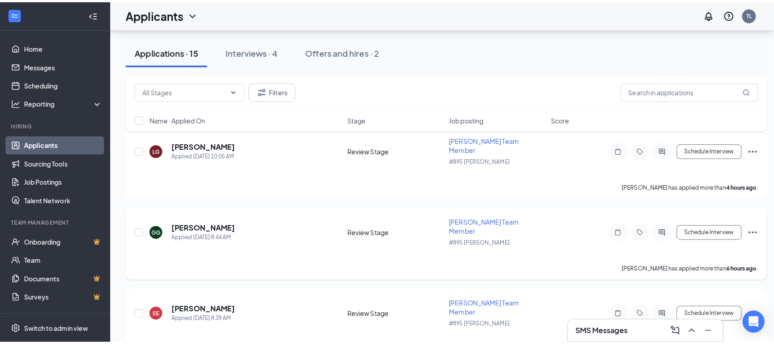
scroll to position [503, 0]
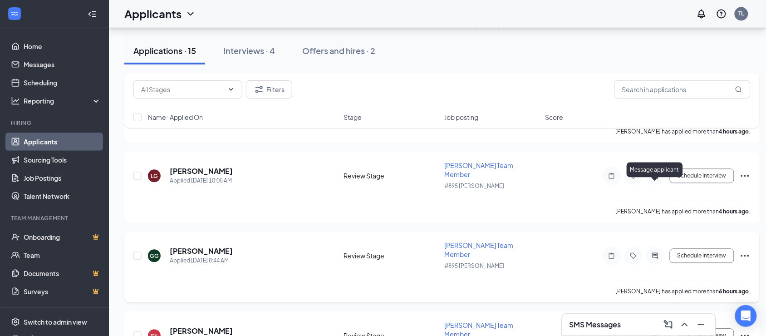
click at [651, 252] on icon "ActiveChat" at bounding box center [654, 255] width 11 height 7
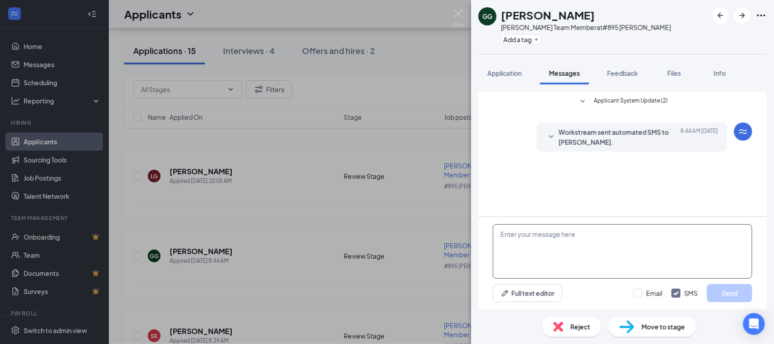
click at [532, 255] on textarea at bounding box center [622, 251] width 259 height 54
paste textarea "Hi Jackson, I am Gohar, General Manager of Jimmy John's Located at Tryon woods.…"
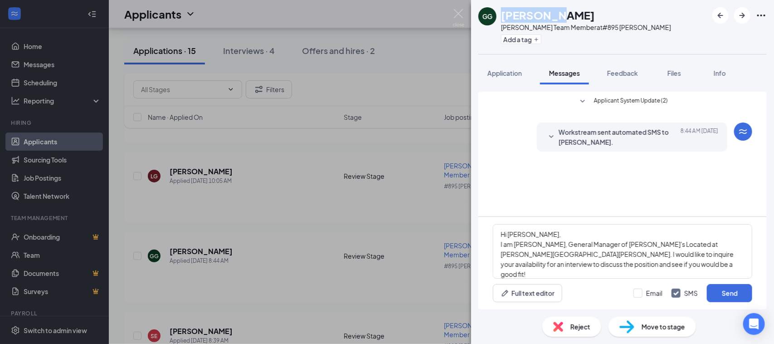
drag, startPoint x: 547, startPoint y: 15, endPoint x: 499, endPoint y: 20, distance: 48.9
click at [499, 20] on div "GG Gabrielle Gleaton Jimmy Johns Team Member at #895 Cary Tryon Add a tag" at bounding box center [575, 26] width 193 height 39
drag, startPoint x: 533, startPoint y: 233, endPoint x: 509, endPoint y: 235, distance: 24.6
click at [509, 235] on textarea "Hi Jackson, I am Gohar, General Manager of Jimmy John's Located at Tryon woods.…" at bounding box center [622, 251] width 259 height 54
paste textarea "Gabrielle"
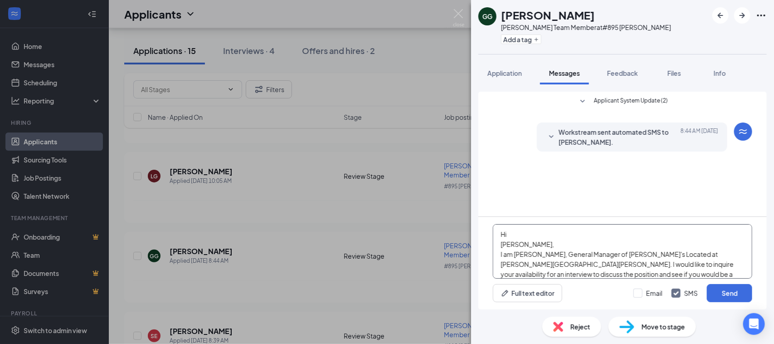
click at [502, 245] on textarea "Hi Gabrielle, I am Gohar, General Manager of Jimmy John's Located at Tryon wood…" at bounding box center [622, 251] width 259 height 54
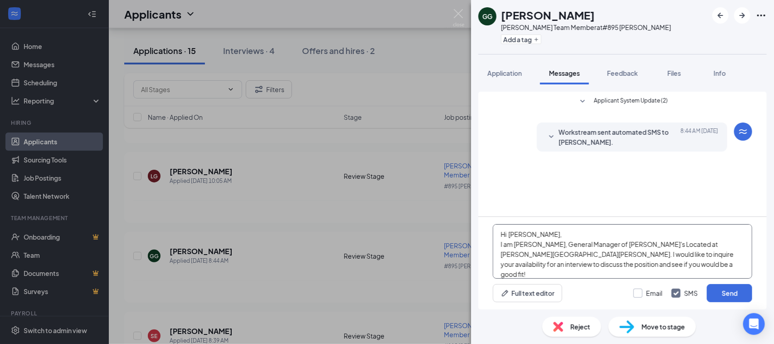
type textarea "Hi Gabrielle, I am Gohar, General Manager of Jimmy John's Located at Tryon wood…"
click at [644, 291] on input "Email" at bounding box center [648, 292] width 29 height 9
checkbox input "true"
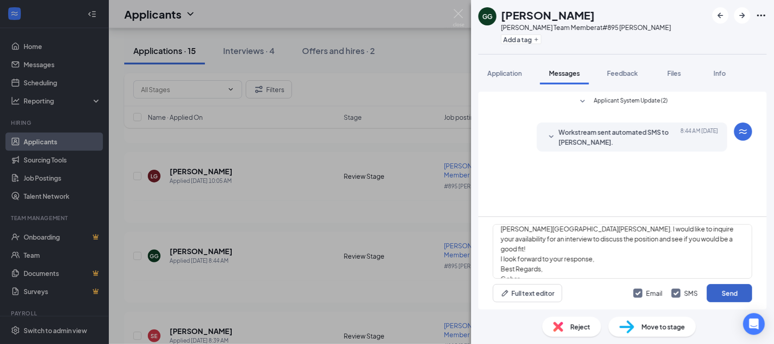
click at [727, 291] on button "Send" at bounding box center [729, 293] width 45 height 18
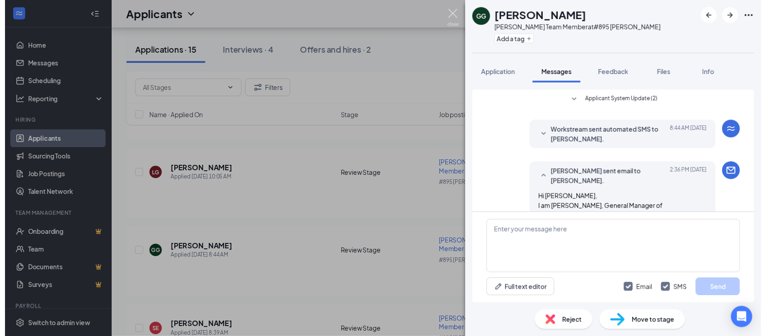
scroll to position [192, 0]
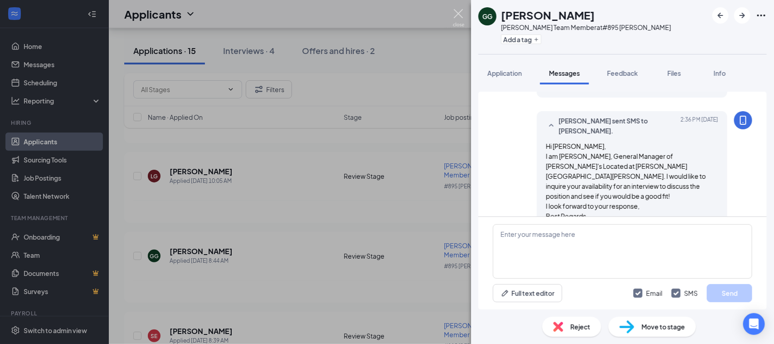
click at [454, 21] on img at bounding box center [458, 18] width 11 height 18
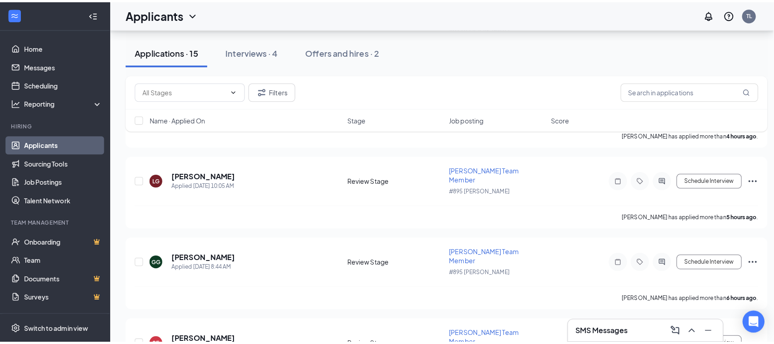
scroll to position [446, 0]
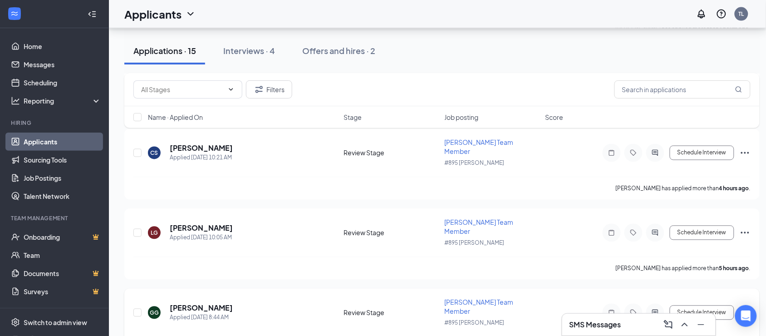
click at [654, 303] on div at bounding box center [655, 312] width 18 height 18
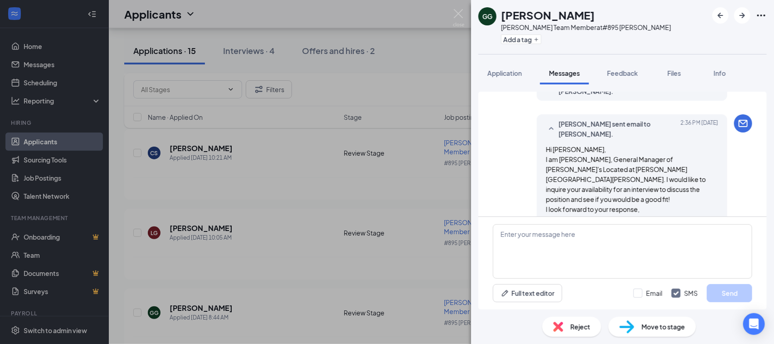
scroll to position [200, 0]
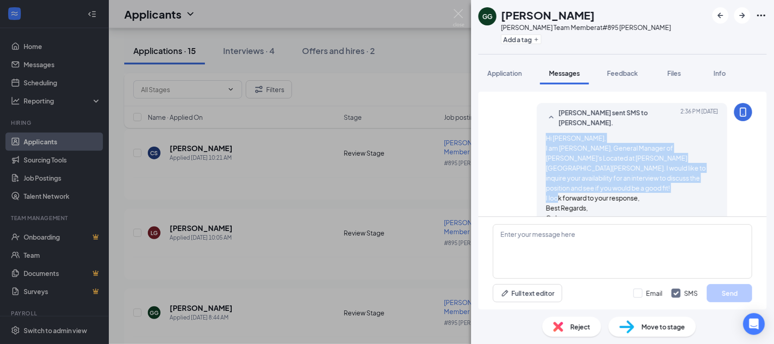
drag, startPoint x: 602, startPoint y: 200, endPoint x: 522, endPoint y: 127, distance: 109.2
click at [522, 127] on div "Trent Lee sent SMS to Gabrielle Gleaton. Today 2:36 PM Hi Gabrielle, I am Gohar…" at bounding box center [622, 167] width 259 height 129
copy span "Hi Gabrielle, I am Gohar, General Manager of Jimmy John's Located at Tryon wood…"
click at [464, 155] on div "GG Gabrielle Gleaton Jimmy Johns Team Member at #895 Cary Tryon Add a tag Appli…" at bounding box center [387, 172] width 774 height 344
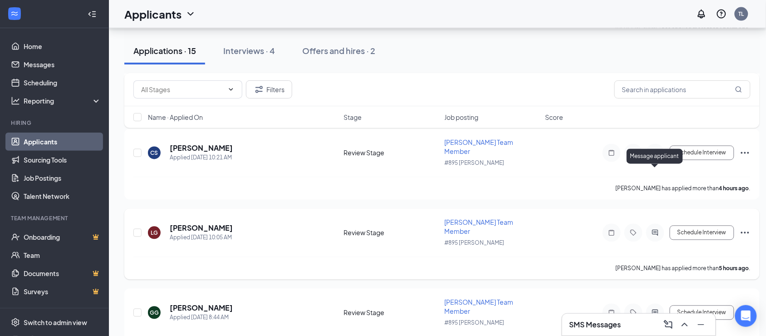
click at [653, 230] on icon "ActiveChat" at bounding box center [655, 233] width 6 height 6
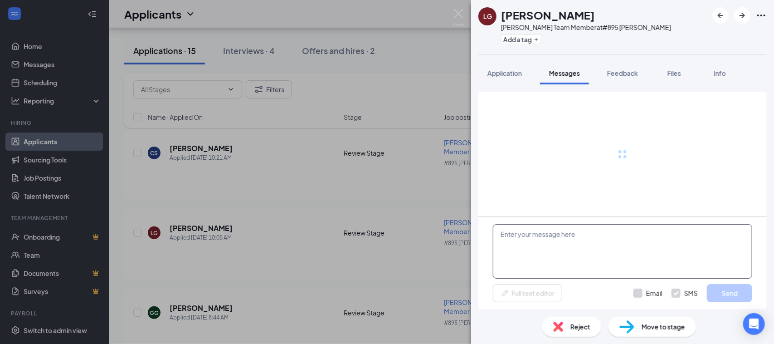
click at [585, 241] on textarea at bounding box center [622, 251] width 259 height 54
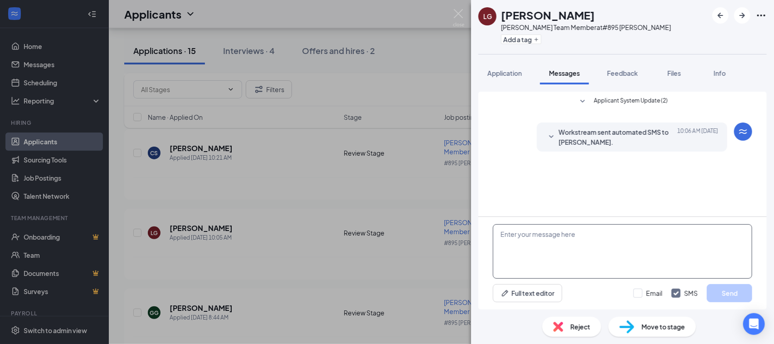
paste textarea "Hi Gabrielle, I am Gohar, General Manager of Jimmy John's Located at Tryon wood…"
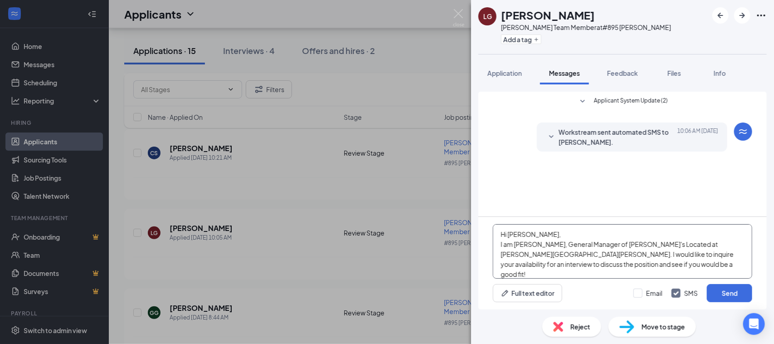
drag, startPoint x: 511, startPoint y: 230, endPoint x: 536, endPoint y: 239, distance: 25.8
click at [536, 239] on textarea "Hi Gabrielle, I am Gohar, General Manager of Jimmy John's Located at Tryon wood…" at bounding box center [622, 251] width 259 height 54
type textarea "Hi Lucas, I am Gohar, General Manager of Jimmy John's Located at Tryon woods. I…"
click at [654, 295] on input "Email" at bounding box center [648, 292] width 29 height 9
checkbox input "true"
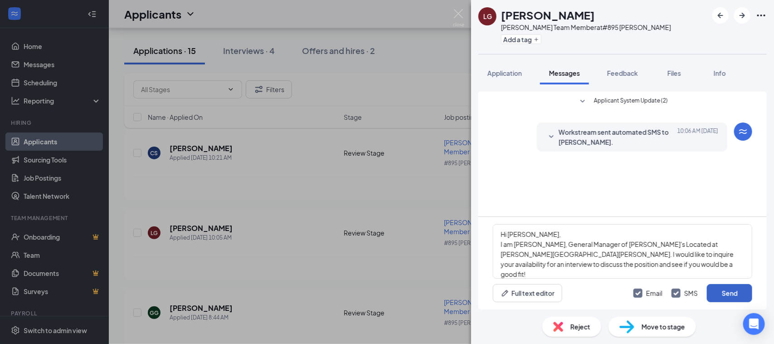
click at [716, 291] on button "Send" at bounding box center [729, 293] width 45 height 18
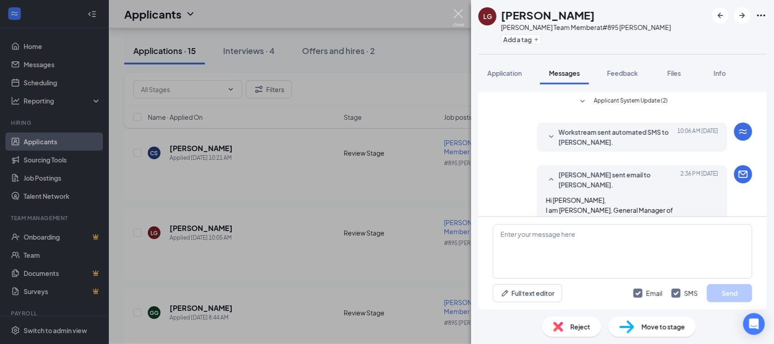
click at [459, 13] on img at bounding box center [458, 18] width 11 height 18
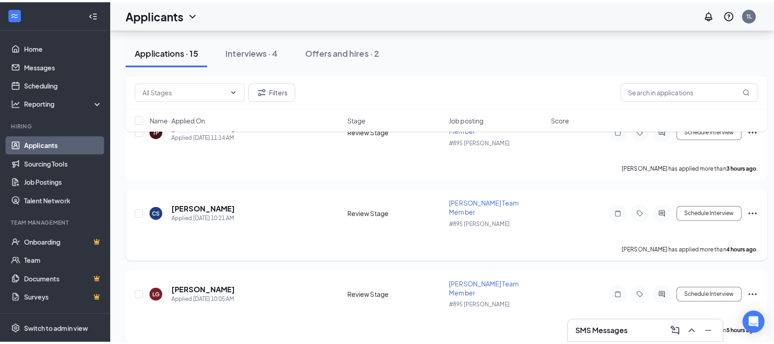
scroll to position [389, 0]
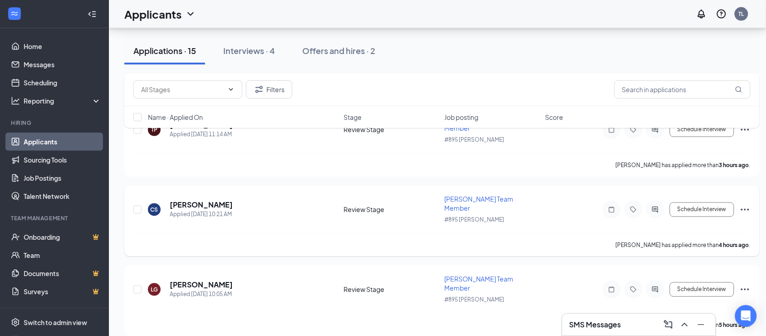
click at [656, 206] on icon "ActiveChat" at bounding box center [654, 209] width 11 height 7
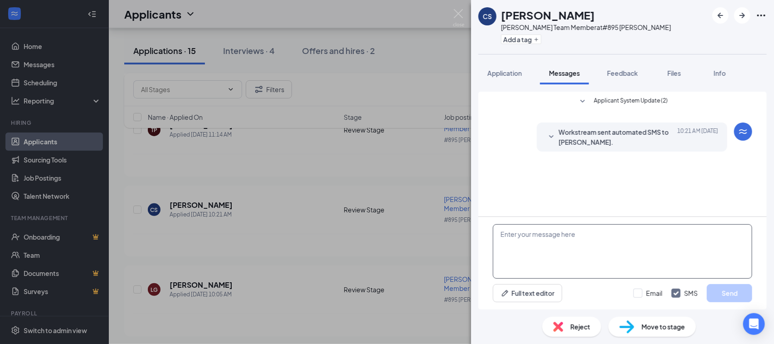
click at [533, 239] on textarea at bounding box center [622, 251] width 259 height 54
paste textarea "Hi Gabrielle, I am Gohar, General Manager of Jimmy John's Located at Tryon wood…"
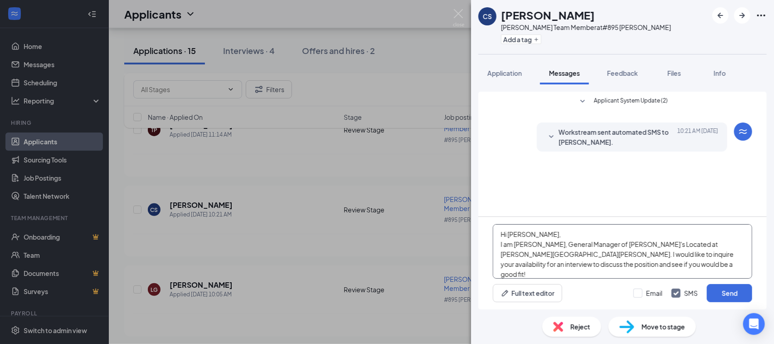
click at [534, 234] on textarea "Hi Gabrielle, I am Gohar, General Manager of Jimmy John's Located at Tryon wood…" at bounding box center [622, 251] width 259 height 54
type textarea "Hi Chtistopher, I am Gohar, General Manager of Jimmy John's Located at Tryon wo…"
click at [645, 296] on input "Email" at bounding box center [648, 292] width 29 height 9
checkbox input "true"
click at [723, 292] on button "Send" at bounding box center [729, 293] width 45 height 18
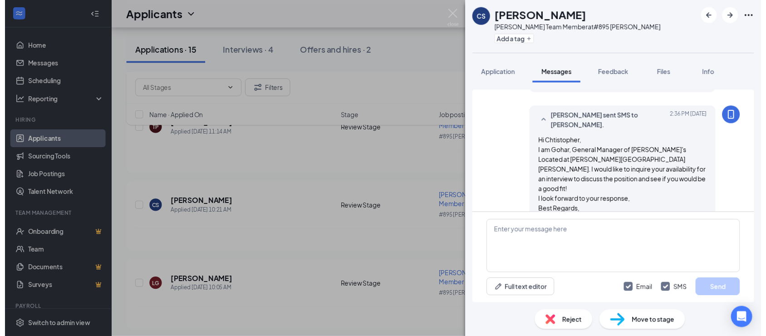
scroll to position [200, 0]
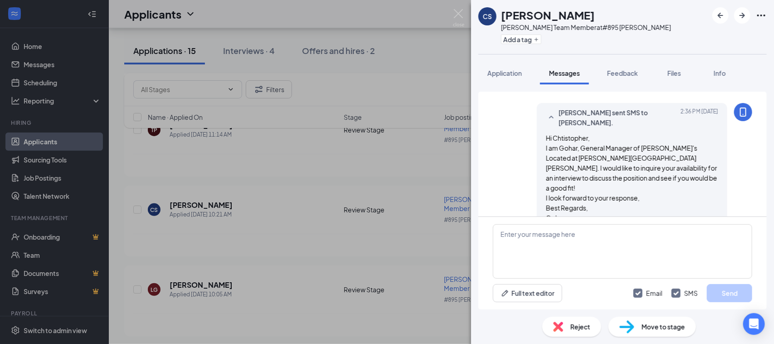
click at [440, 14] on div "CS Christopher Strickland Jimmy Johns Team Member at #895 Cary Tryon Add a tag …" at bounding box center [387, 172] width 774 height 344
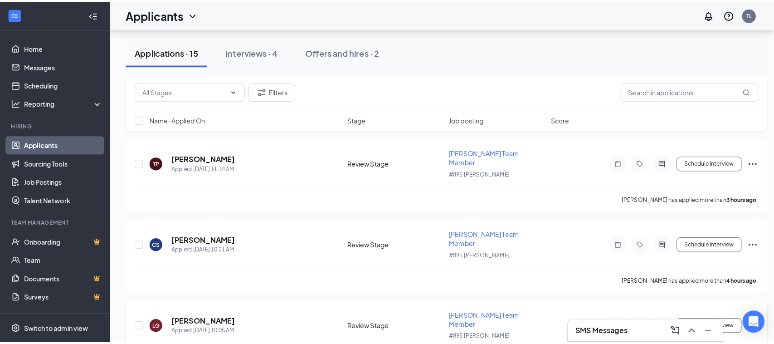
scroll to position [332, 0]
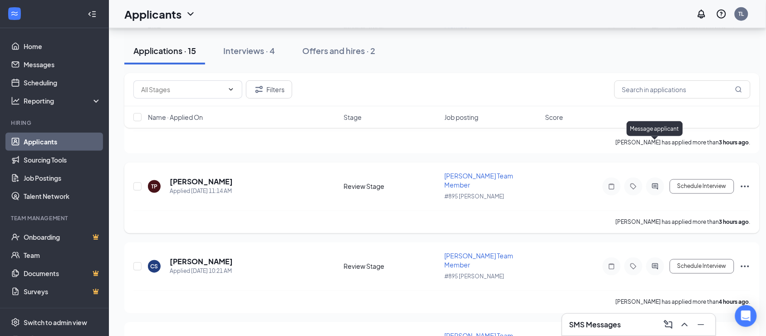
click at [655, 183] on icon "ActiveChat" at bounding box center [654, 186] width 11 height 7
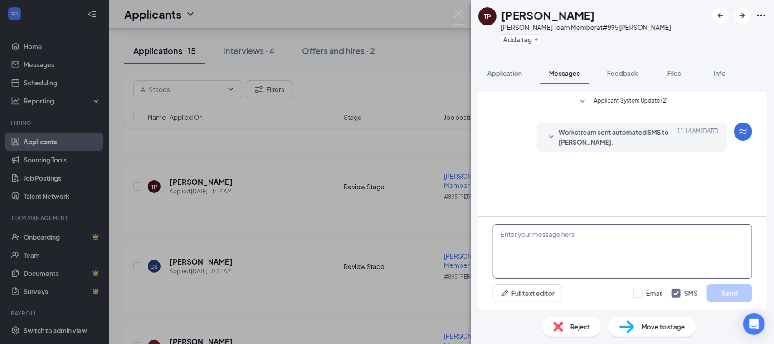
click at [574, 249] on textarea at bounding box center [622, 251] width 259 height 54
paste textarea "Hi Gabrielle, I am Gohar, General Manager of Jimmy John's Located at Tryon wood…"
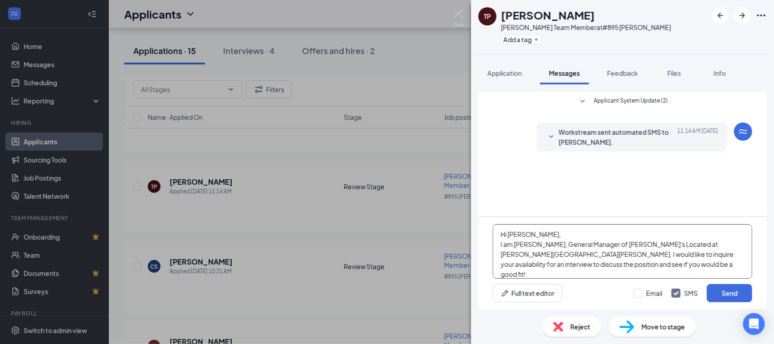
click at [538, 234] on textarea "Hi Gabrielle, I am Gohar, General Manager of Jimmy John's Located at Tryon wood…" at bounding box center [622, 251] width 259 height 54
type textarea "Hi Tyler, I am Gohar, General Manager of Jimmy John's Located at Tryon woods. I…"
click at [652, 297] on input "Email" at bounding box center [648, 292] width 29 height 9
checkbox input "true"
click at [731, 293] on button "Send" at bounding box center [729, 293] width 45 height 18
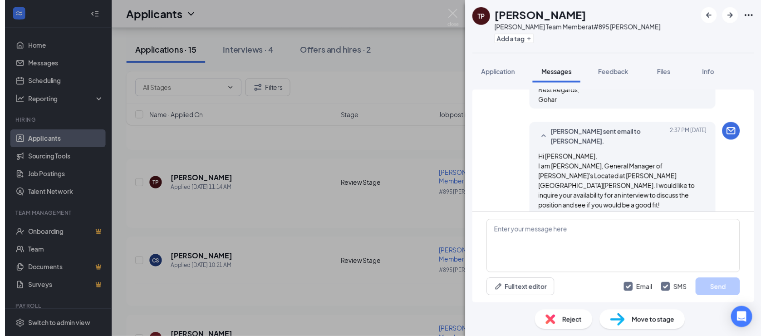
scroll to position [182, 0]
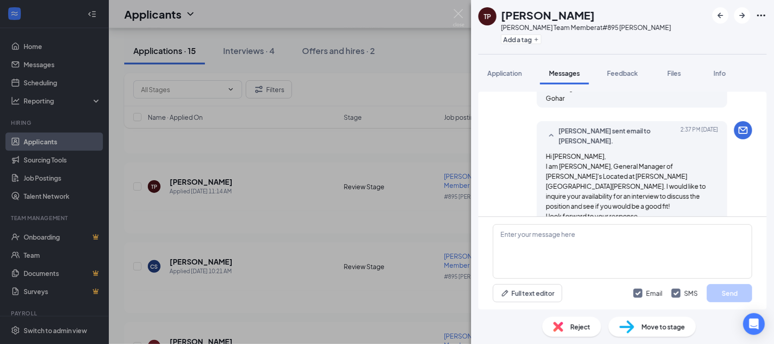
click at [459, 14] on img at bounding box center [458, 18] width 11 height 18
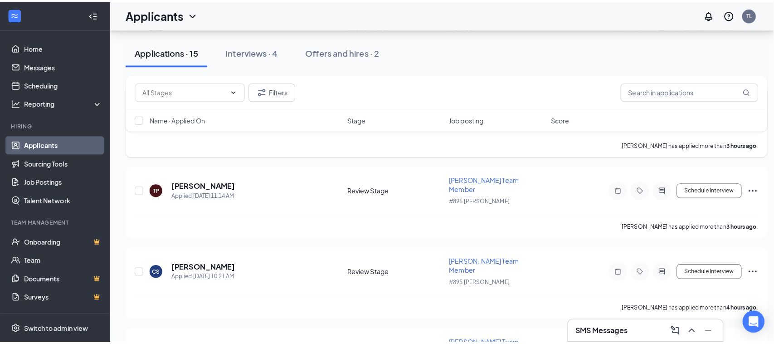
scroll to position [219, 0]
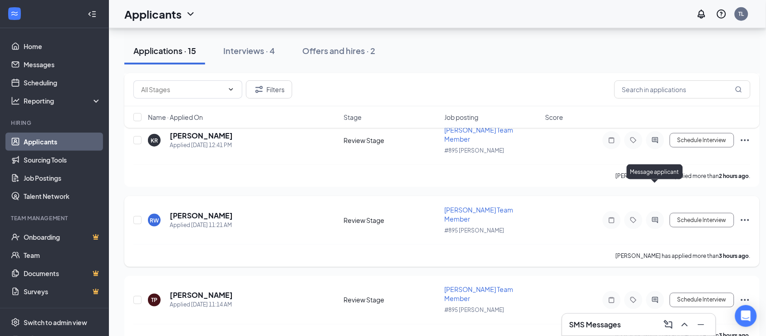
click at [654, 216] on icon "ActiveChat" at bounding box center [654, 219] width 11 height 7
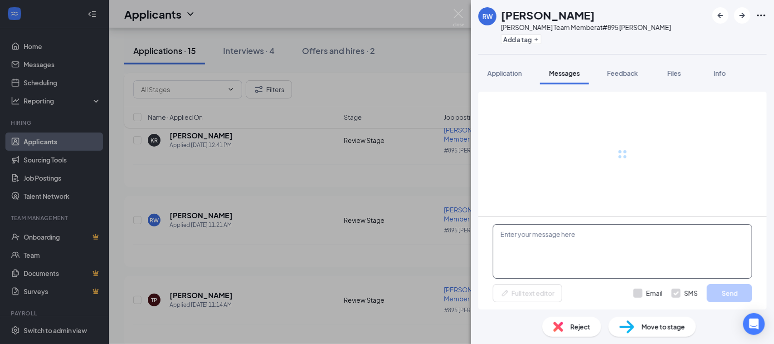
click at [561, 246] on textarea at bounding box center [622, 251] width 259 height 54
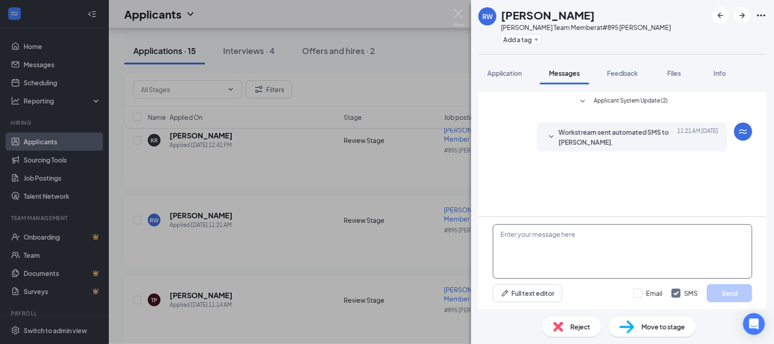
paste textarea "Hi Gabrielle, I am Gohar, General Manager of Jimmy John's Located at Tryon wood…"
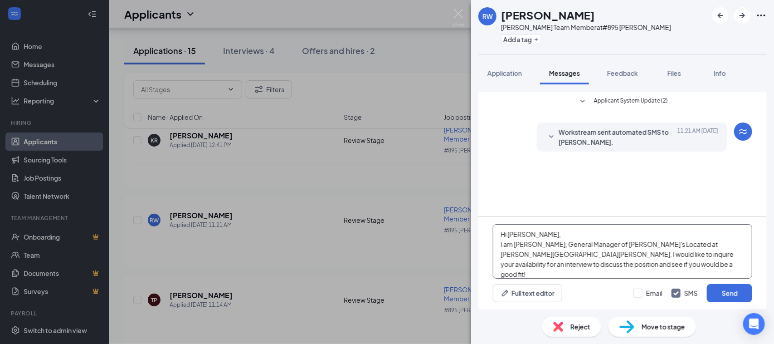
scroll to position [20, 0]
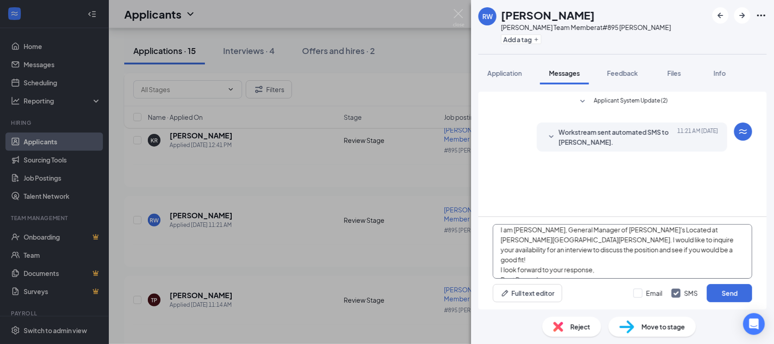
scroll to position [5, 0]
type textarea "Hi Rakell, I am Gohar, General Manager of Jimmy John's Located at Tryon woods. …"
click at [651, 293] on input "Email" at bounding box center [648, 292] width 29 height 9
checkbox input "true"
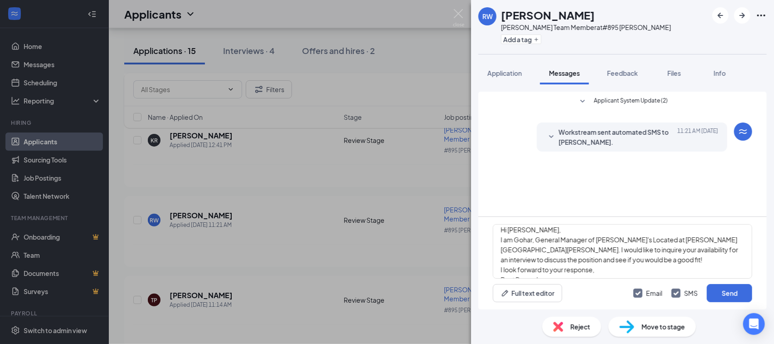
click at [718, 282] on div "Hi Rakell, I am Gohar, General Manager of Jimmy John's Located at Tryon woods. …" at bounding box center [623, 263] width 288 height 93
click at [722, 289] on button "Send" at bounding box center [729, 293] width 45 height 18
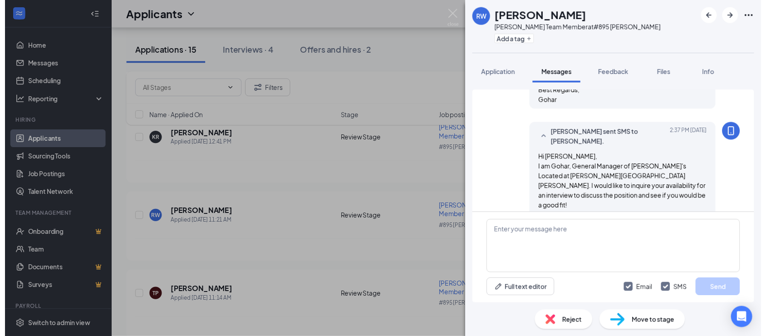
scroll to position [182, 0]
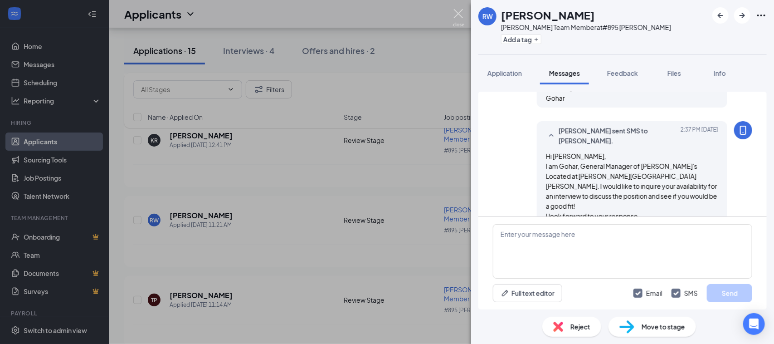
click at [457, 15] on img at bounding box center [458, 18] width 11 height 18
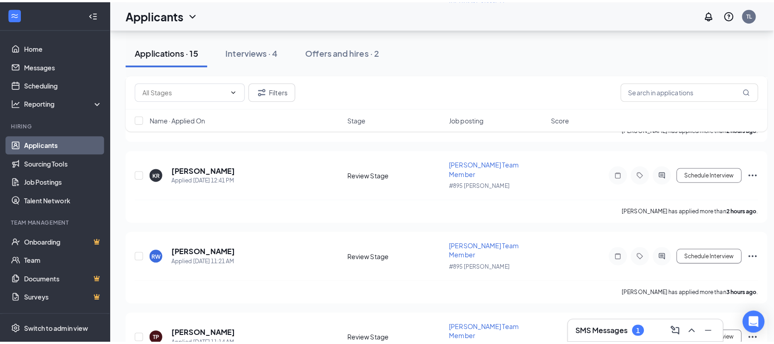
scroll to position [162, 0]
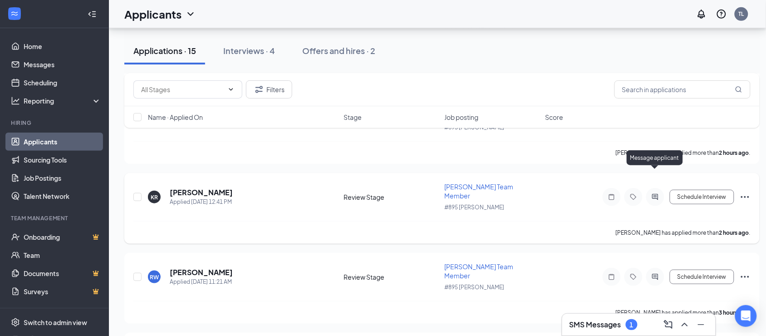
click at [655, 193] on icon "ActiveChat" at bounding box center [654, 196] width 11 height 7
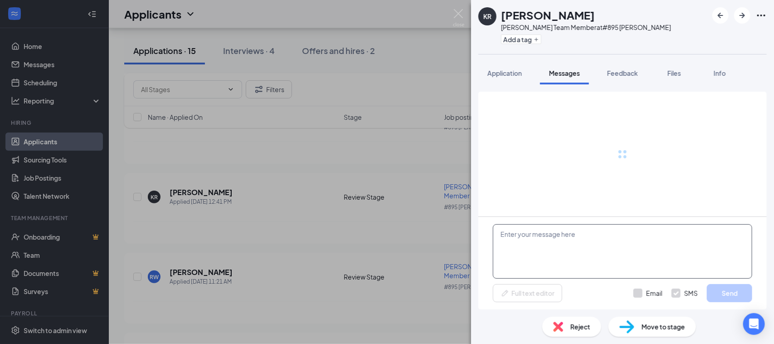
click at [529, 239] on textarea at bounding box center [622, 251] width 259 height 54
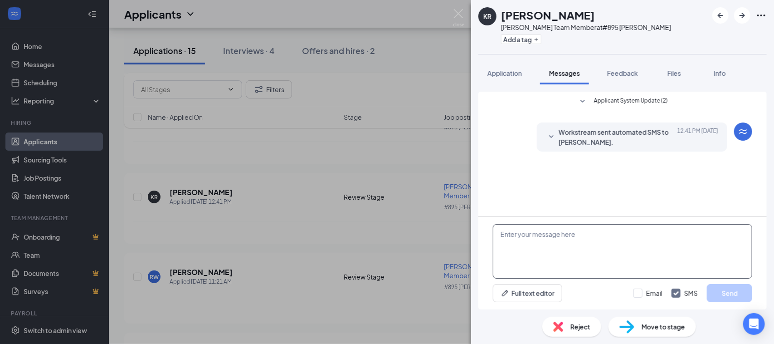
paste textarea "Hi Gabrielle, I am Gohar, General Manager of Jimmy John's Located at Tryon wood…"
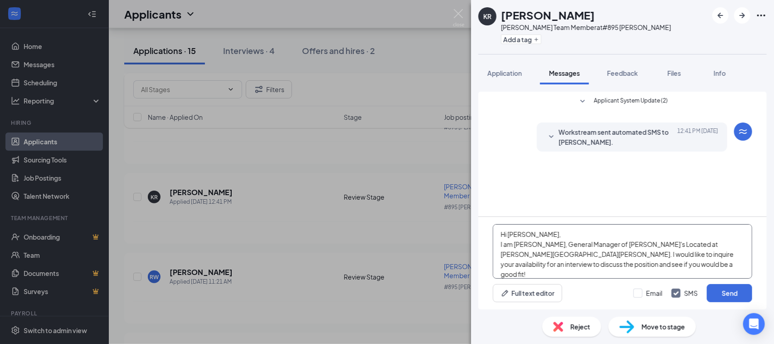
click at [537, 234] on textarea "Hi Gabrielle, I am Gohar, General Manager of Jimmy John's Located at Tryon wood…" at bounding box center [622, 251] width 259 height 54
type textarea "Hi Kevin, I am Gohar, General Manager of Jimmy John's Located at Tryon woods. I…"
click at [665, 295] on div "Email SMS Send" at bounding box center [693, 293] width 119 height 18
click at [654, 293] on input "Email" at bounding box center [648, 292] width 29 height 9
checkbox input "true"
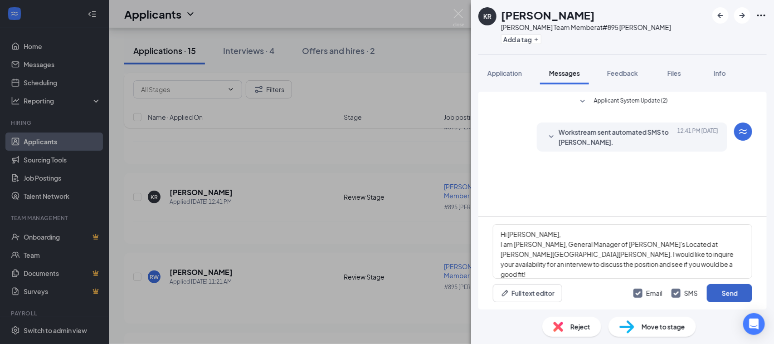
click at [721, 298] on button "Send" at bounding box center [729, 293] width 45 height 18
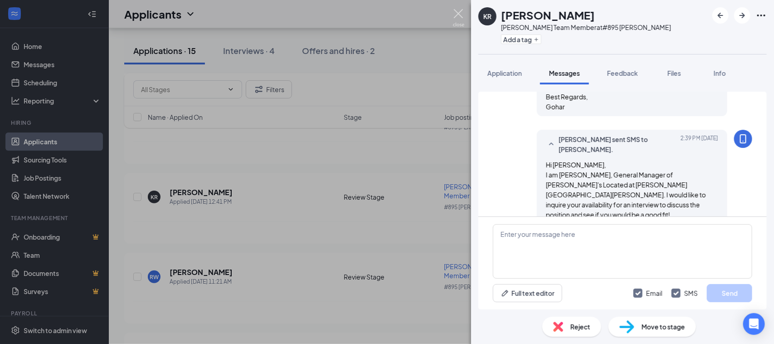
scroll to position [182, 0]
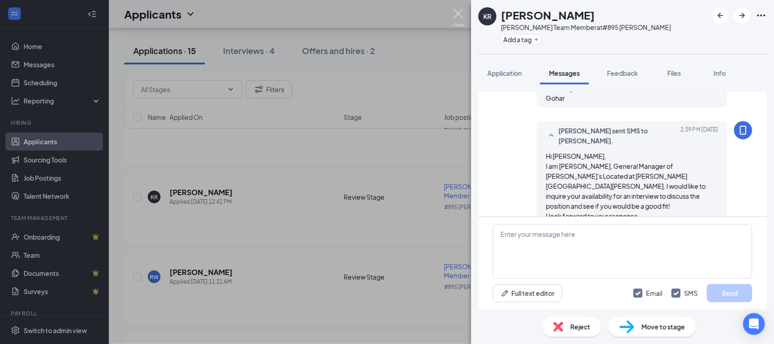
drag, startPoint x: 464, startPoint y: 21, endPoint x: 510, endPoint y: 96, distance: 88.2
click at [464, 22] on img at bounding box center [458, 18] width 11 height 18
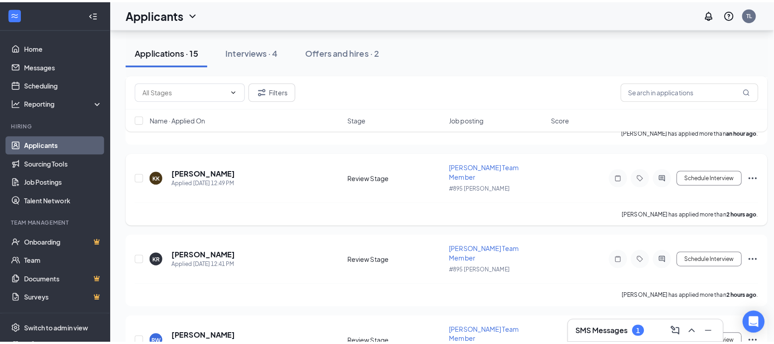
scroll to position [106, 0]
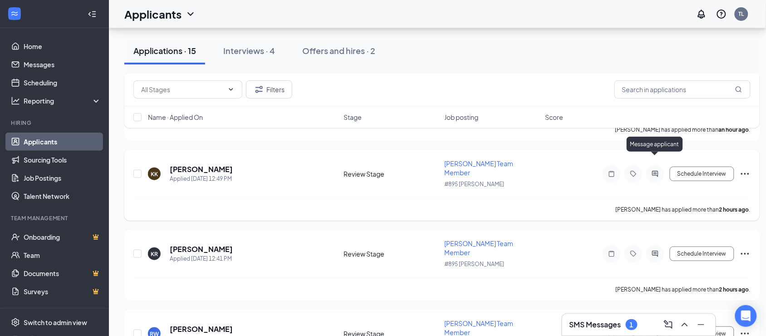
click at [656, 170] on icon "ActiveChat" at bounding box center [654, 173] width 11 height 7
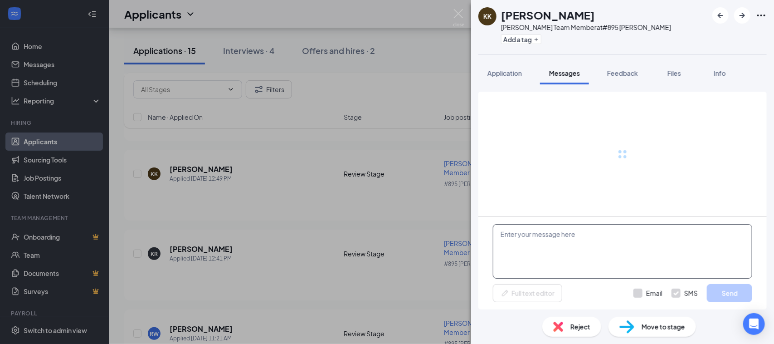
click at [534, 254] on textarea at bounding box center [622, 251] width 259 height 54
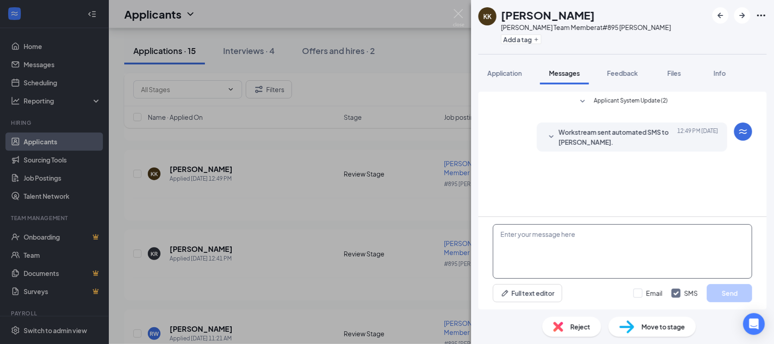
paste textarea "Hi Gabrielle, I am Gohar, General Manager of Jimmy John's Located at Tryon wood…"
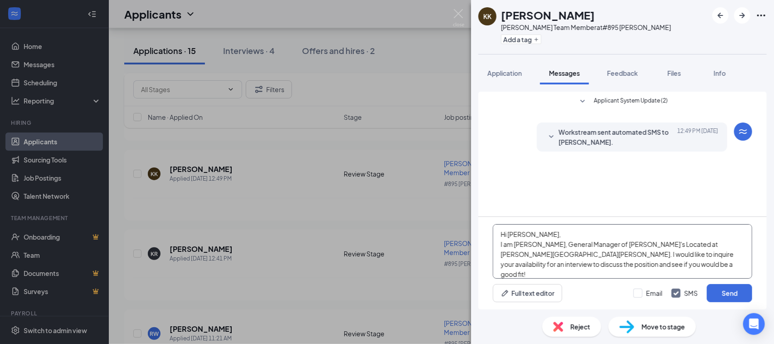
click at [538, 234] on textarea "Hi Gabrielle, I am Gohar, General Manager of Jimmy John's Located at Tryon wood…" at bounding box center [622, 251] width 259 height 54
type textarea "Hi Keith, I am Gohar, General Manager of Jimmy John's Located at Tryon woods. I…"
click at [642, 288] on div "Email SMS Send" at bounding box center [693, 293] width 119 height 18
click at [645, 291] on input "Email" at bounding box center [648, 292] width 29 height 9
checkbox input "true"
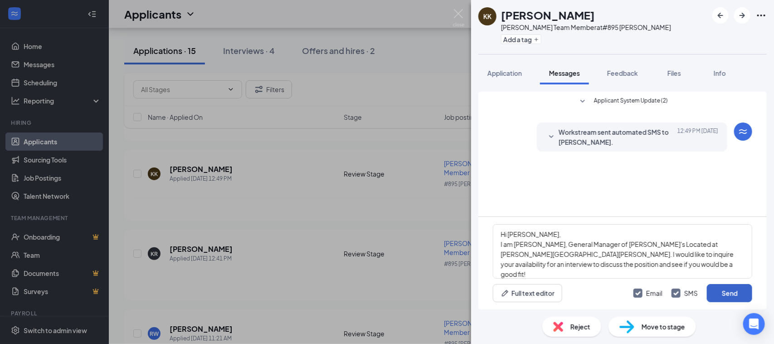
click at [744, 300] on button "Send" at bounding box center [729, 293] width 45 height 18
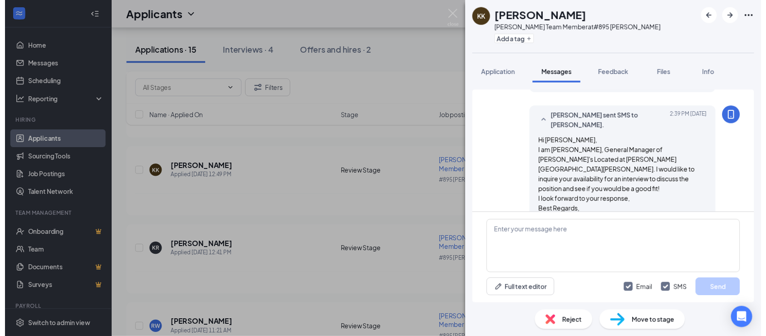
scroll to position [200, 0]
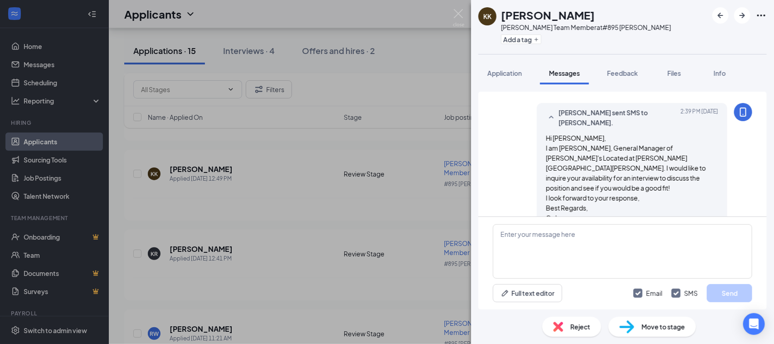
click at [467, 10] on div "KK Keith Kronenwetter Jimmy Johns Team Member at #895 Cary Tryon Add a tag Appl…" at bounding box center [387, 172] width 774 height 344
click at [462, 13] on div "Applicants TL" at bounding box center [441, 14] width 665 height 28
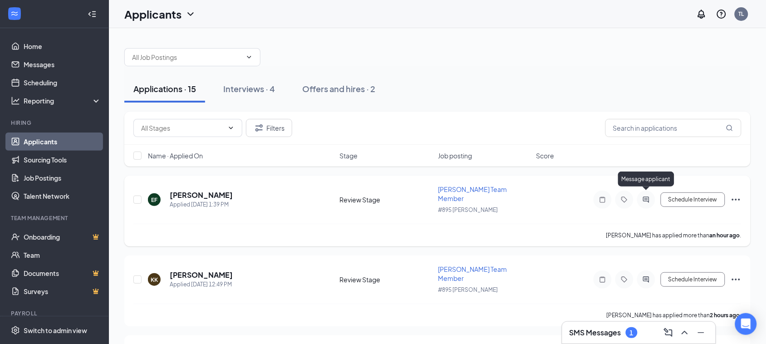
click at [644, 196] on icon "ActiveChat" at bounding box center [646, 199] width 6 height 6
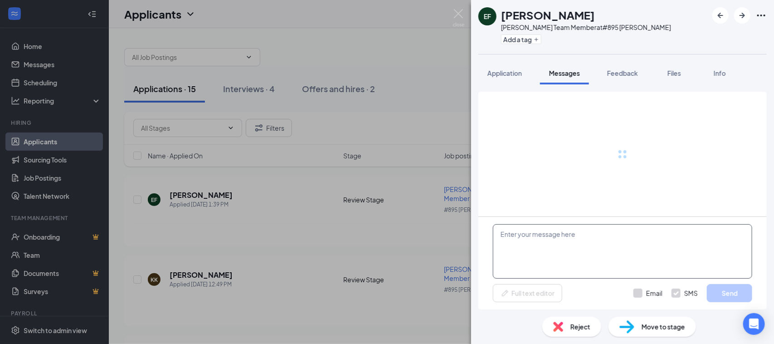
click at [540, 228] on textarea at bounding box center [622, 251] width 259 height 54
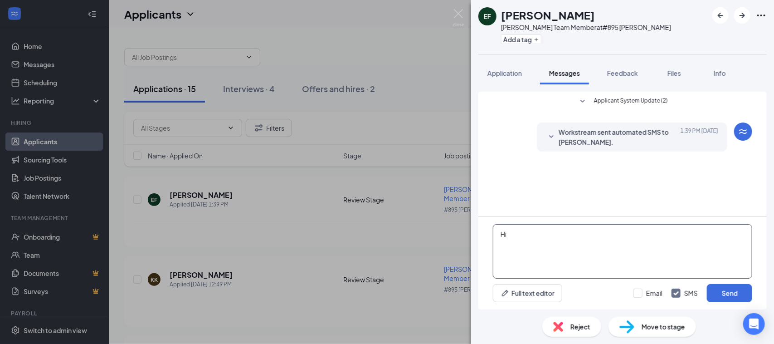
type textarea "H"
paste textarea "Hi Gabrielle, I am Gohar, General Manager of Jimmy John's Located at Tryon wood…"
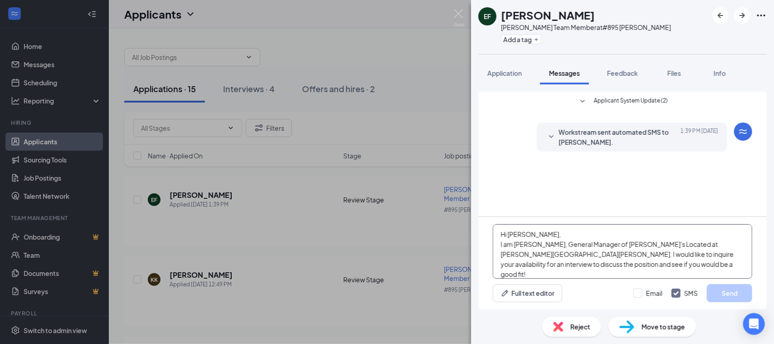
scroll to position [20, 0]
click at [534, 233] on textarea "Hi Gabrielle, I am Gohar, General Manager of Jimmy John's Located at Tryon wood…" at bounding box center [622, 251] width 259 height 54
type textarea "Hi Emerson, I am Gohar, General Manager of Jimmy John's Located at Tryon woods.…"
click at [654, 291] on input "Email" at bounding box center [648, 292] width 29 height 9
checkbox input "true"
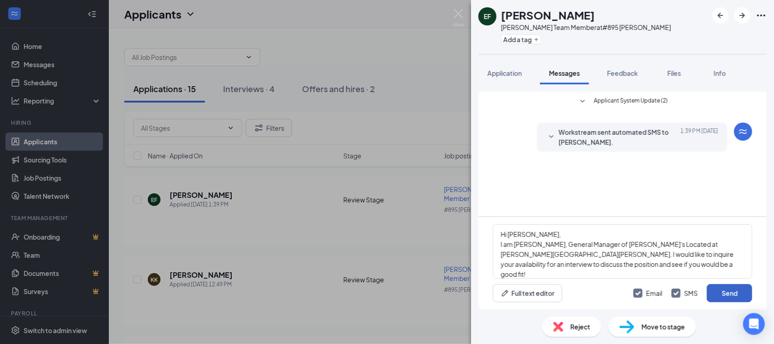
click at [709, 293] on button "Send" at bounding box center [729, 293] width 45 height 18
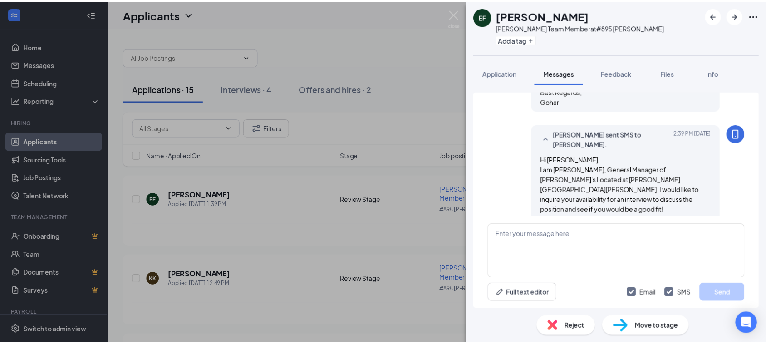
scroll to position [182, 0]
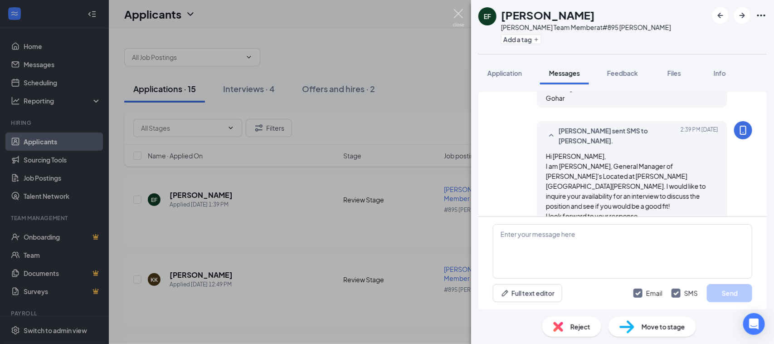
click at [461, 21] on img at bounding box center [458, 18] width 11 height 18
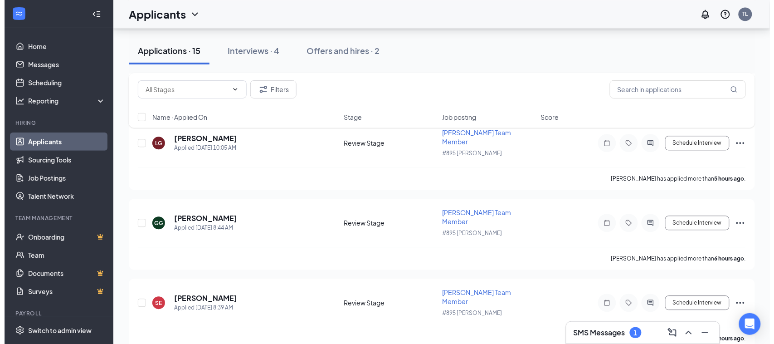
scroll to position [567, 0]
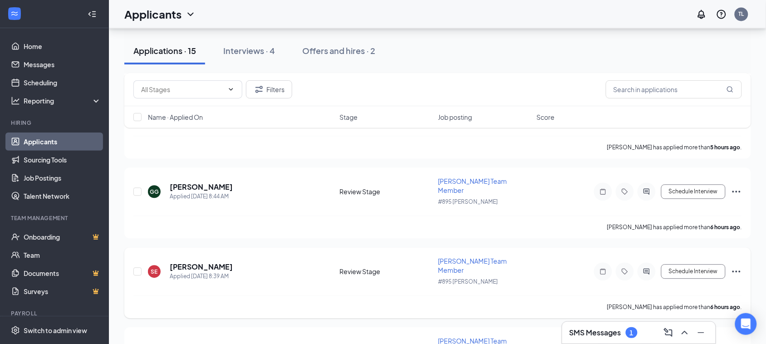
click at [655, 262] on div "Schedule Interview" at bounding box center [659, 271] width 163 height 18
click at [645, 268] on icon "ActiveChat" at bounding box center [646, 271] width 11 height 7
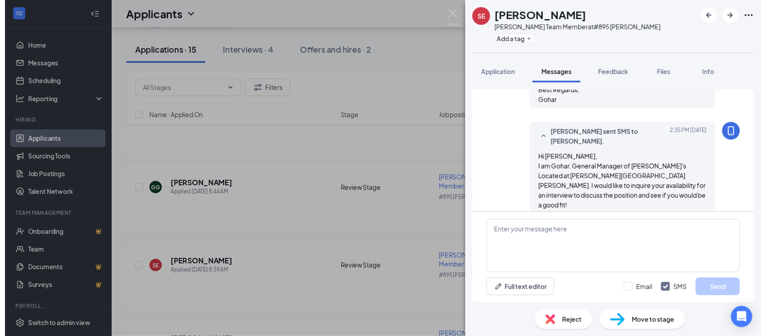
scroll to position [182, 0]
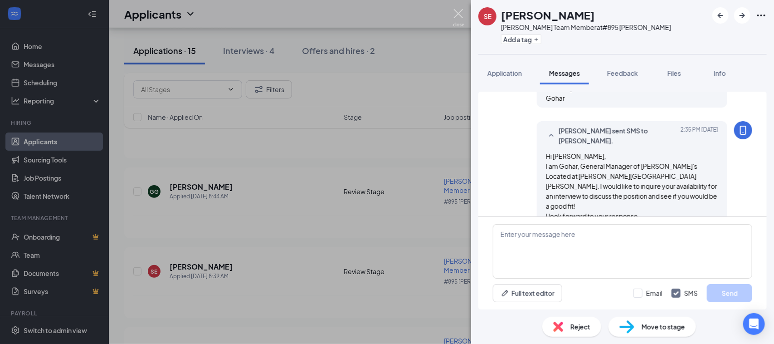
click at [457, 16] on img at bounding box center [458, 18] width 11 height 18
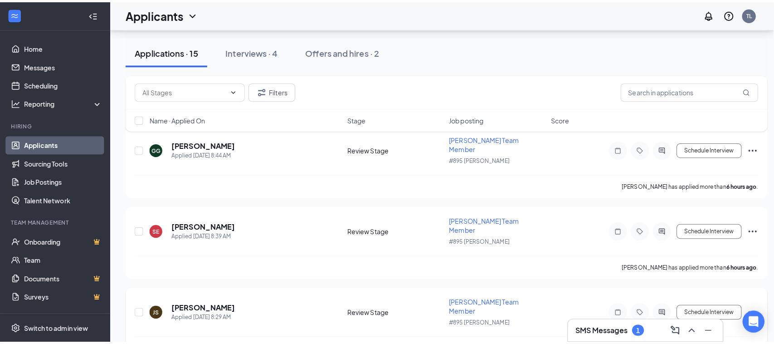
scroll to position [624, 0]
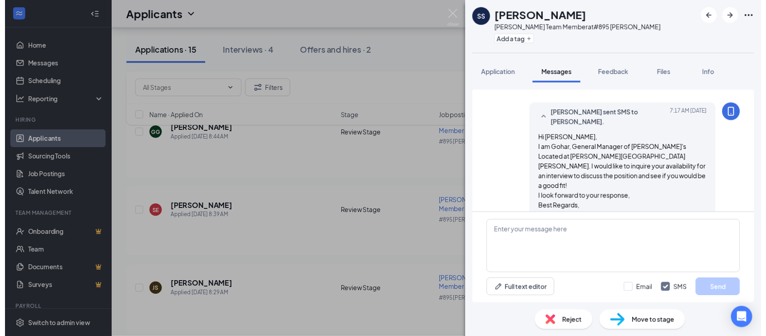
scroll to position [200, 0]
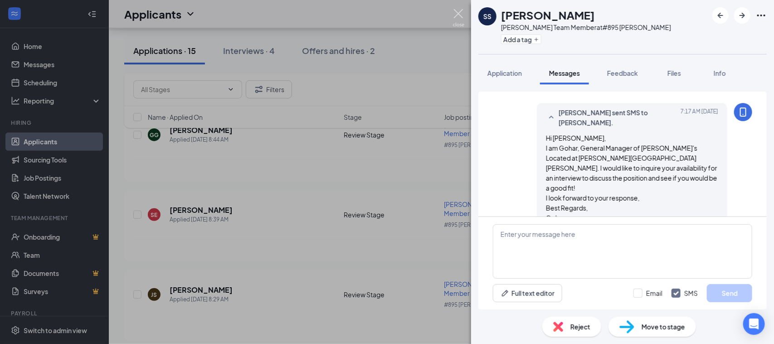
click at [455, 17] on img at bounding box center [458, 18] width 11 height 18
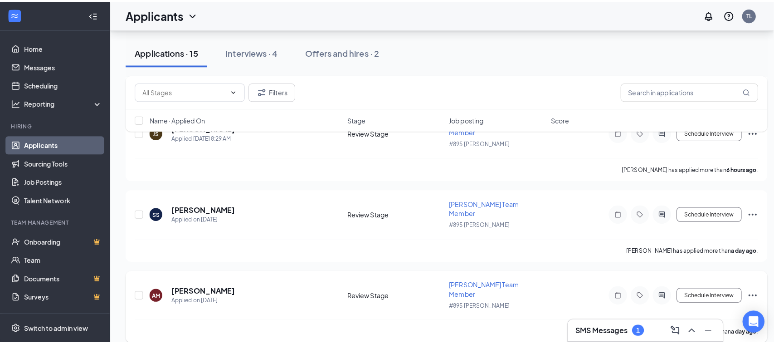
scroll to position [794, 0]
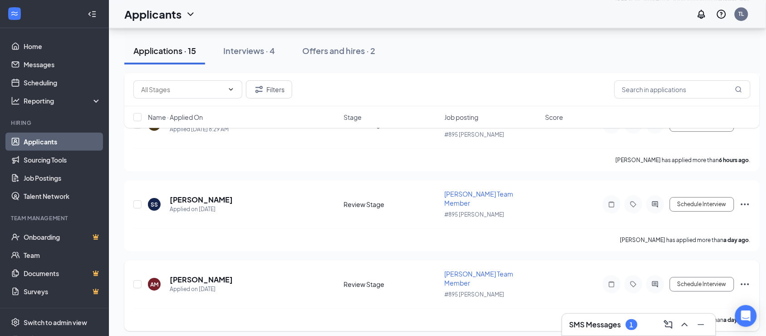
click at [648, 275] on div at bounding box center [655, 284] width 18 height 18
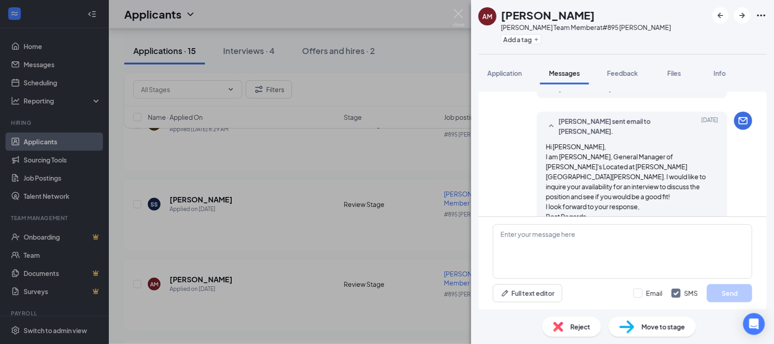
scroll to position [182, 0]
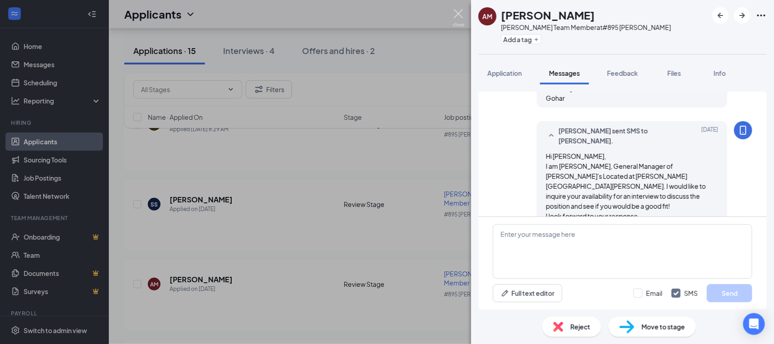
click at [454, 16] on img at bounding box center [458, 18] width 11 height 18
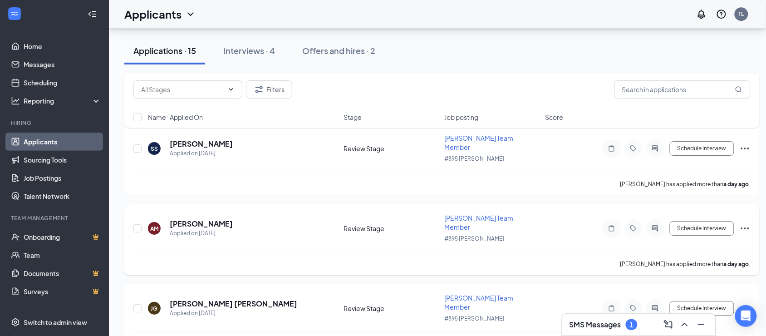
scroll to position [850, 0]
click at [454, 64] on div "Applications · 15 Interviews · 4 Offers and hires · 2" at bounding box center [441, 50] width 635 height 27
